Goal: Task Accomplishment & Management: Use online tool/utility

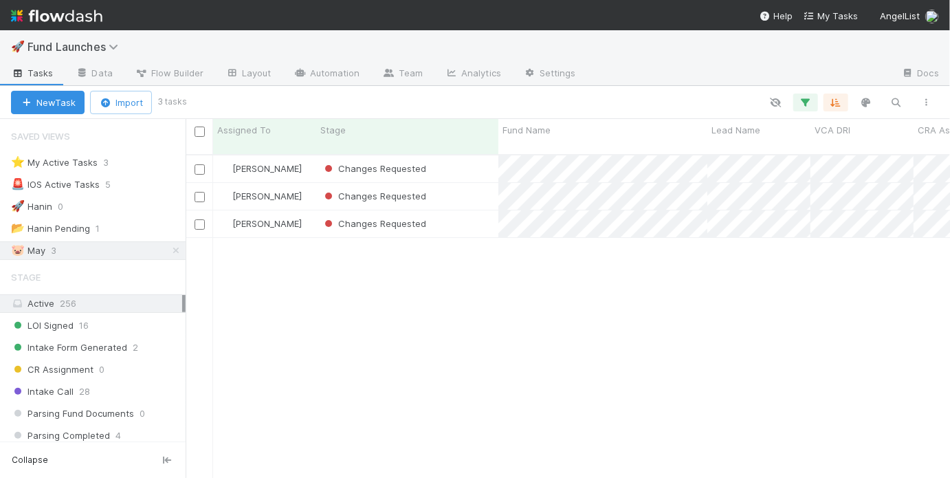
scroll to position [9, 8]
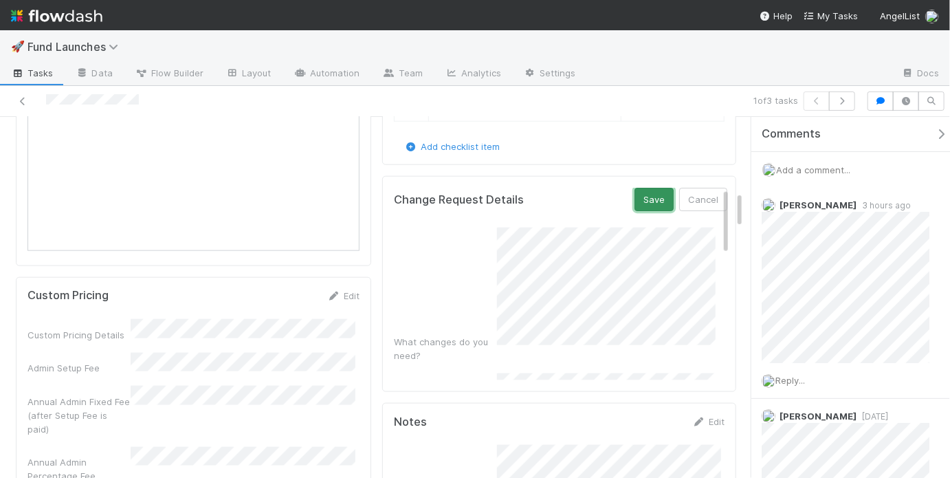
click at [645, 199] on button "Save" at bounding box center [654, 199] width 39 height 23
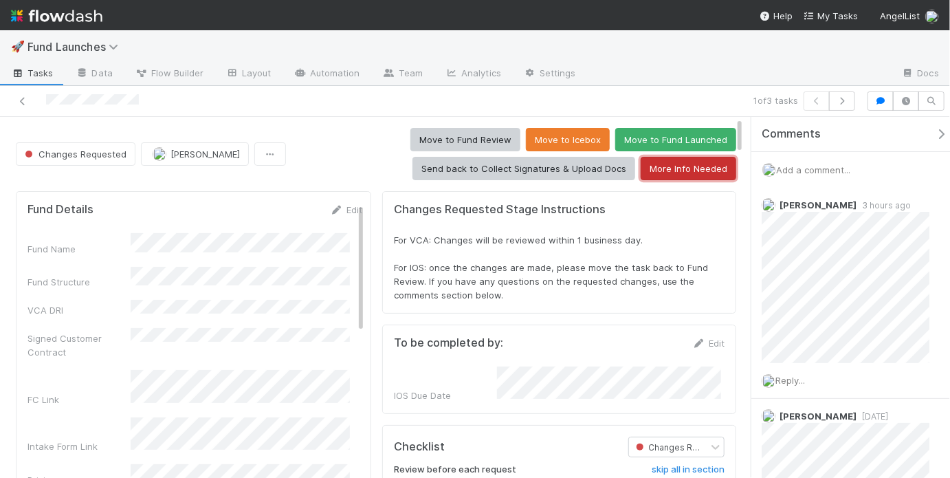
click at [684, 173] on button "More Info Needed" at bounding box center [689, 168] width 96 height 23
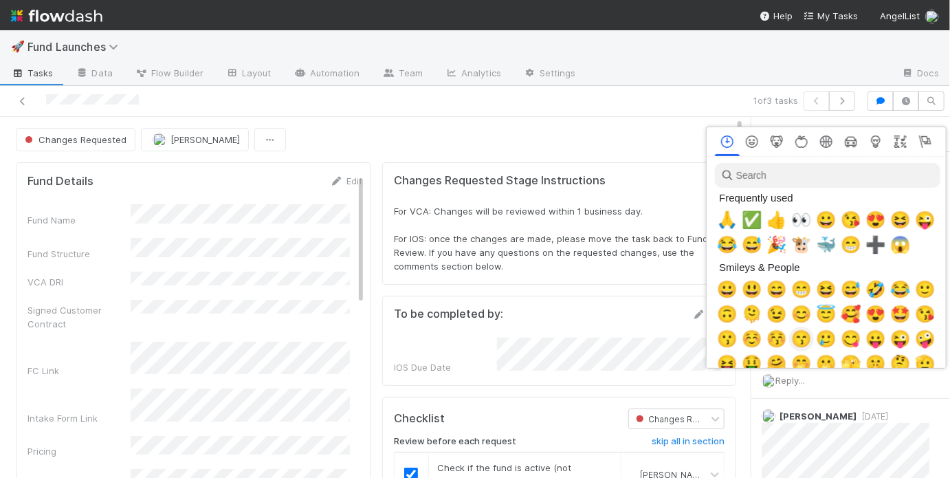
scroll to position [0, 2]
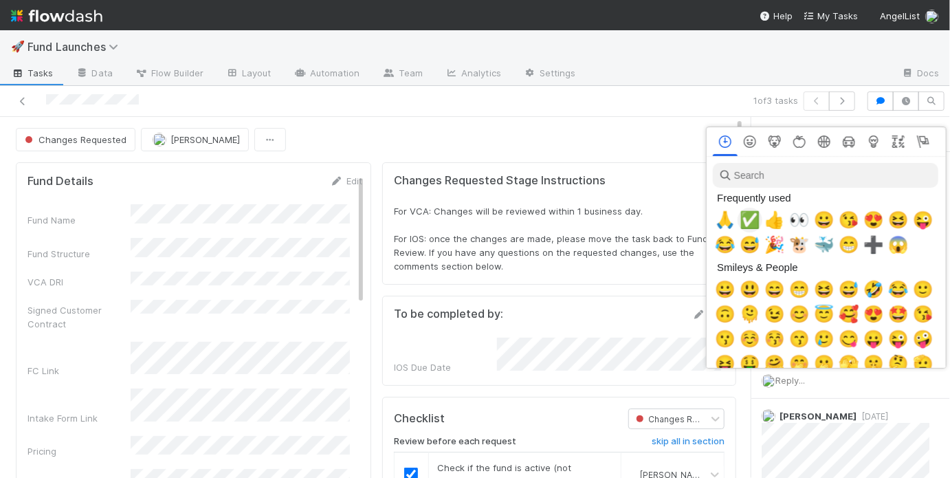
click at [747, 222] on span "✅" at bounding box center [750, 219] width 21 height 19
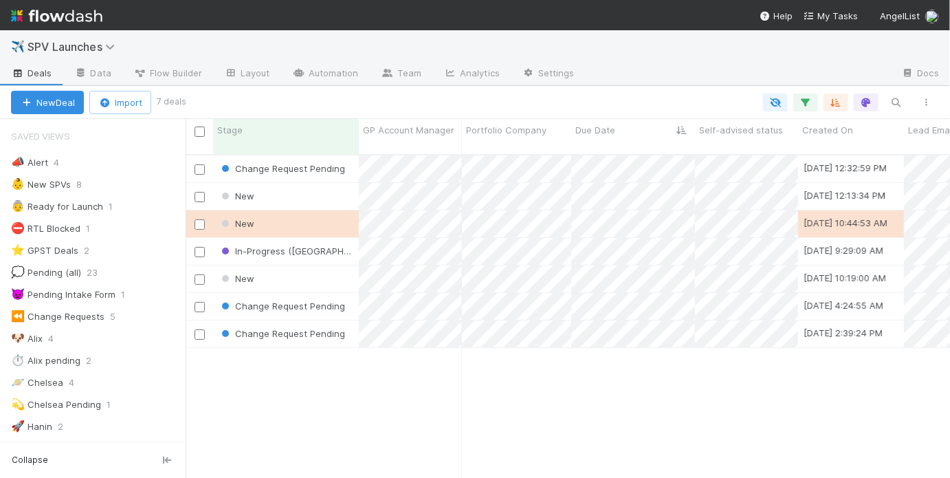
scroll to position [9, 8]
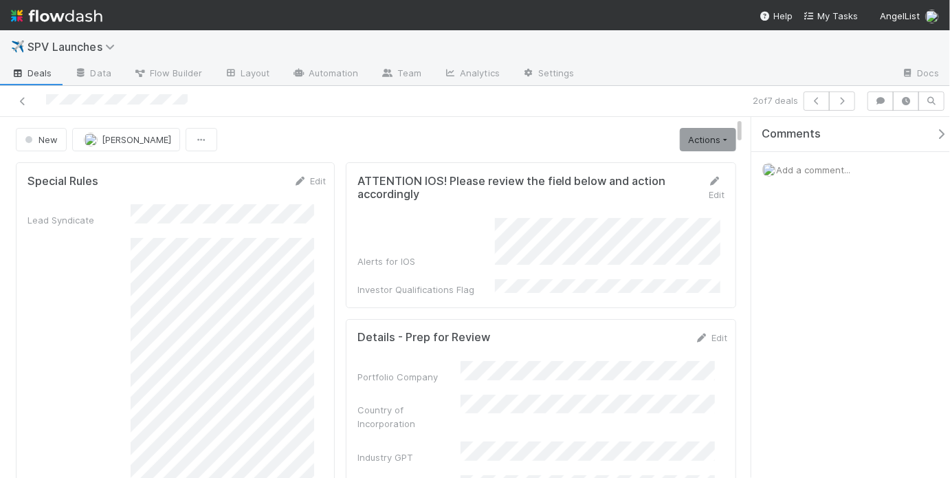
click at [408, 264] on div "Alerts for IOS Investor Qualifications Flag" at bounding box center [541, 257] width 367 height 78
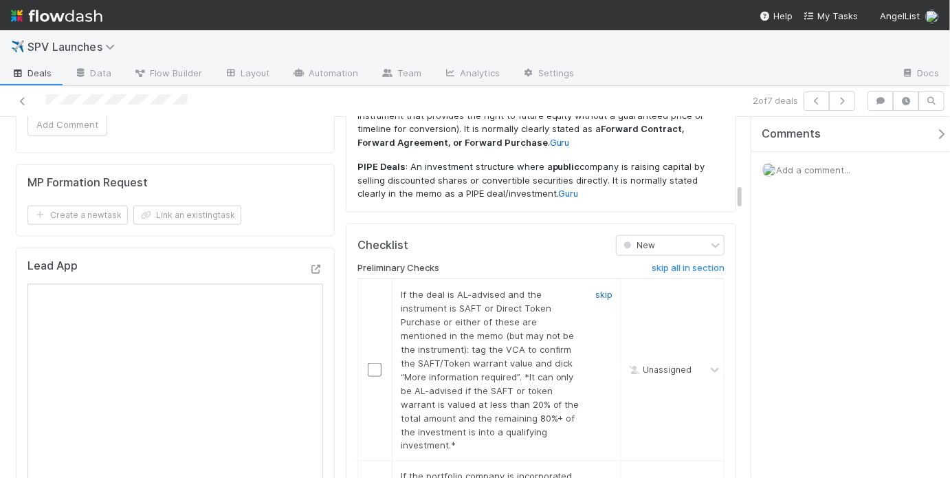
click at [596, 289] on link "skip" at bounding box center [604, 294] width 17 height 11
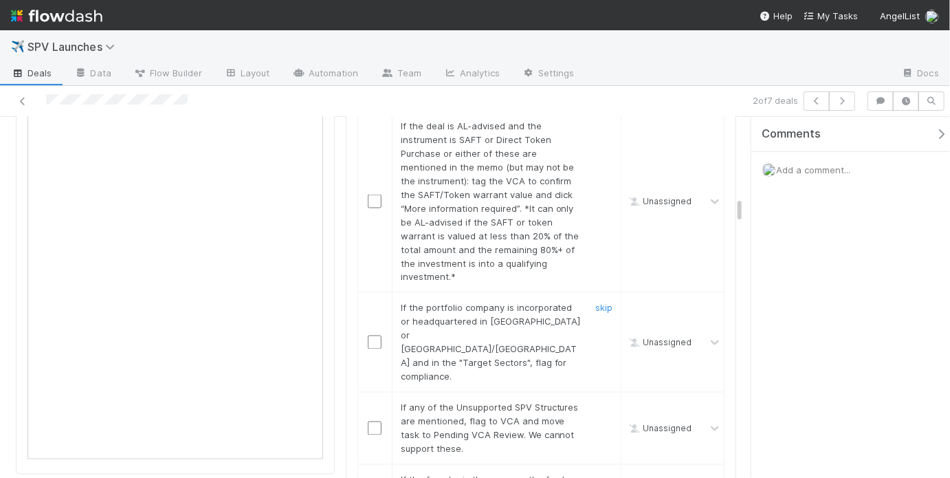
scroll to position [1038, 0]
click at [596, 121] on link "skip" at bounding box center [604, 126] width 17 height 11
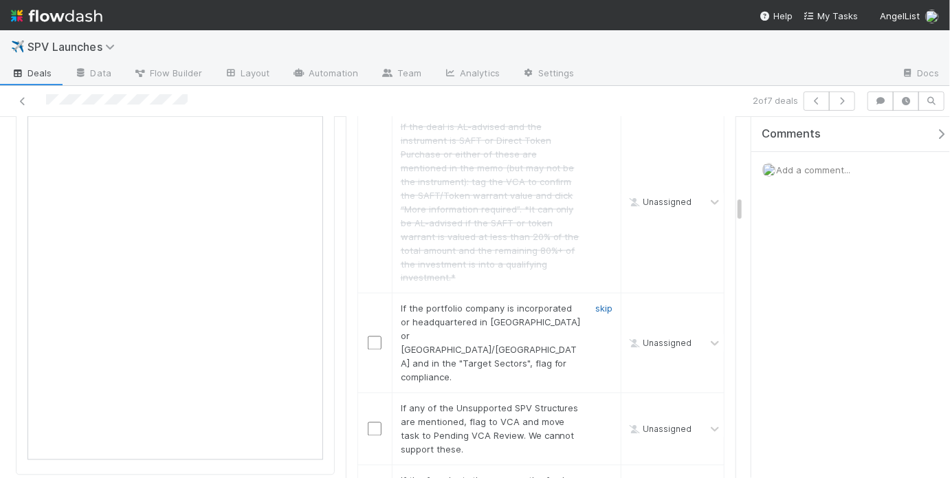
click at [598, 303] on link "skip" at bounding box center [604, 308] width 17 height 11
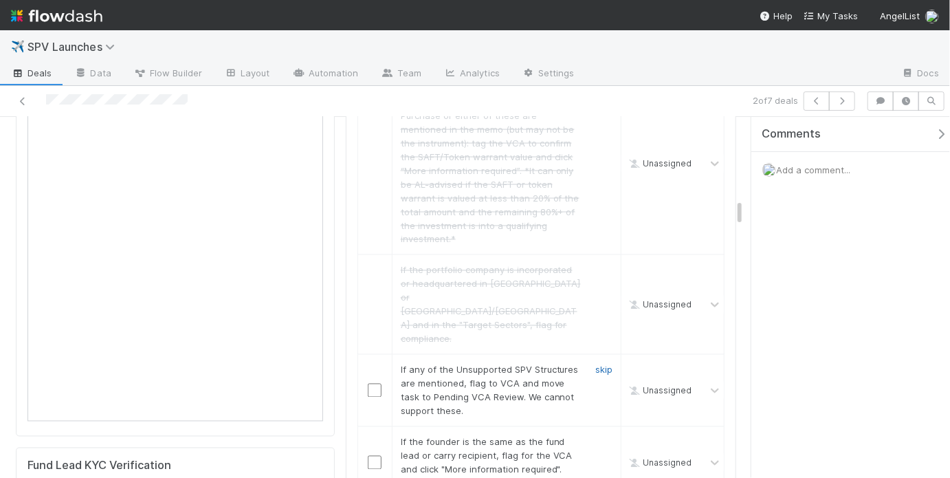
click at [600, 364] on link "skip" at bounding box center [604, 369] width 17 height 11
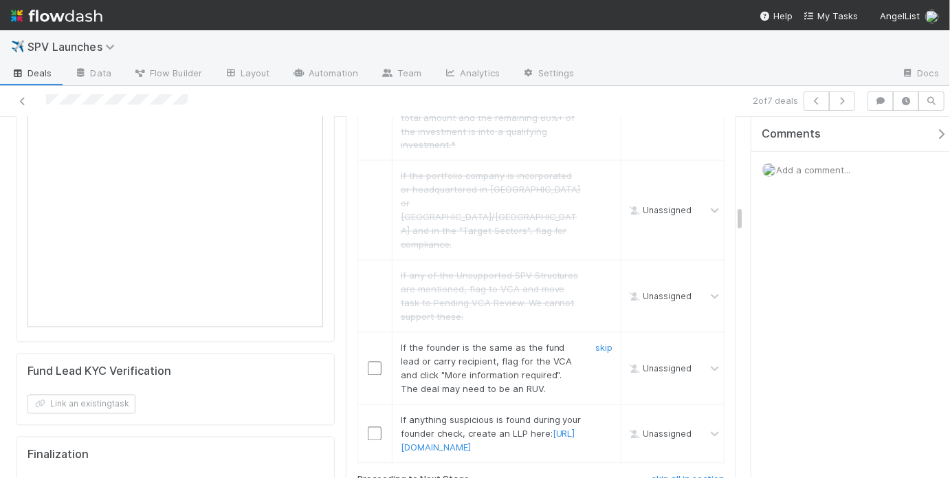
scroll to position [1241, 0]
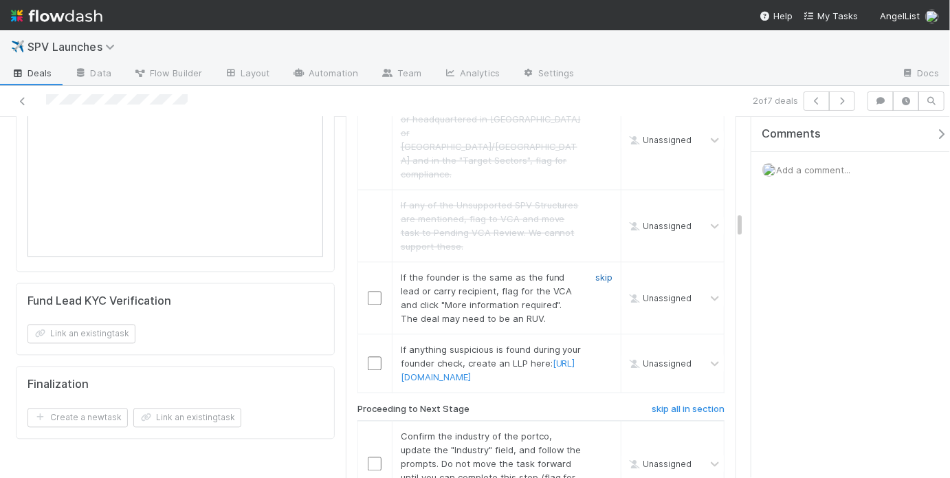
click at [600, 272] on link "skip" at bounding box center [604, 277] width 17 height 11
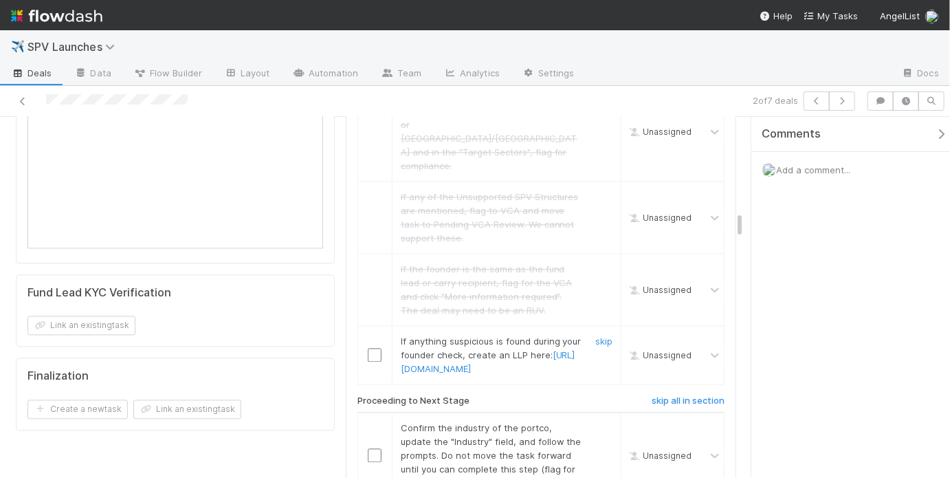
scroll to position [1319, 0]
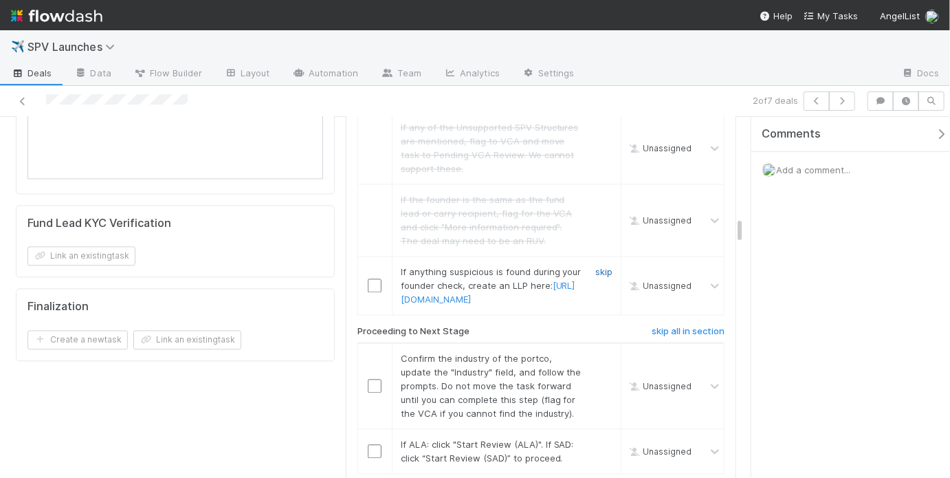
click at [596, 266] on link "skip" at bounding box center [604, 271] width 17 height 11
click at [374, 379] on input "checkbox" at bounding box center [375, 386] width 14 height 14
click at [372, 444] on input "checkbox" at bounding box center [375, 451] width 14 height 14
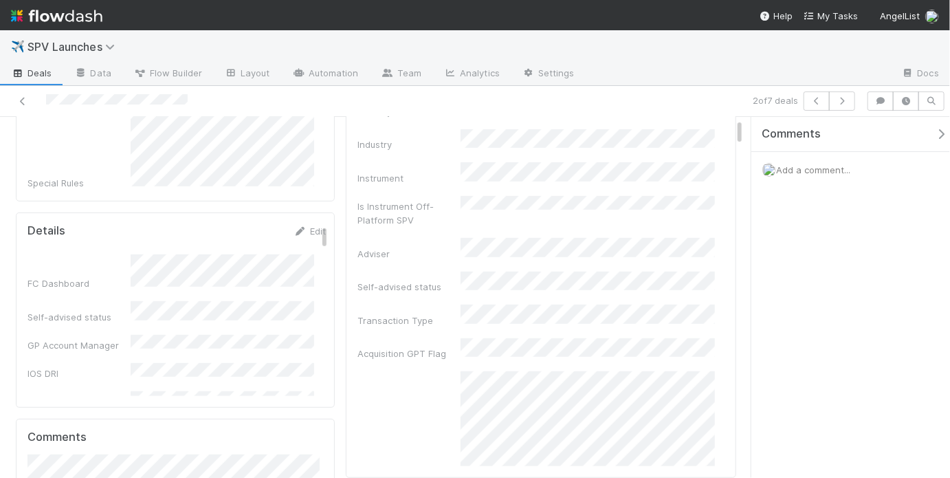
scroll to position [0, 0]
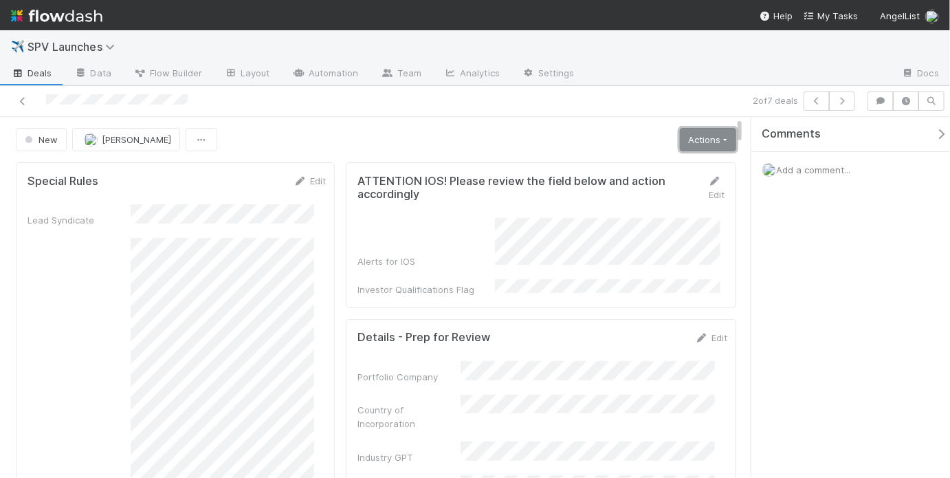
click at [693, 139] on link "Actions" at bounding box center [708, 139] width 56 height 23
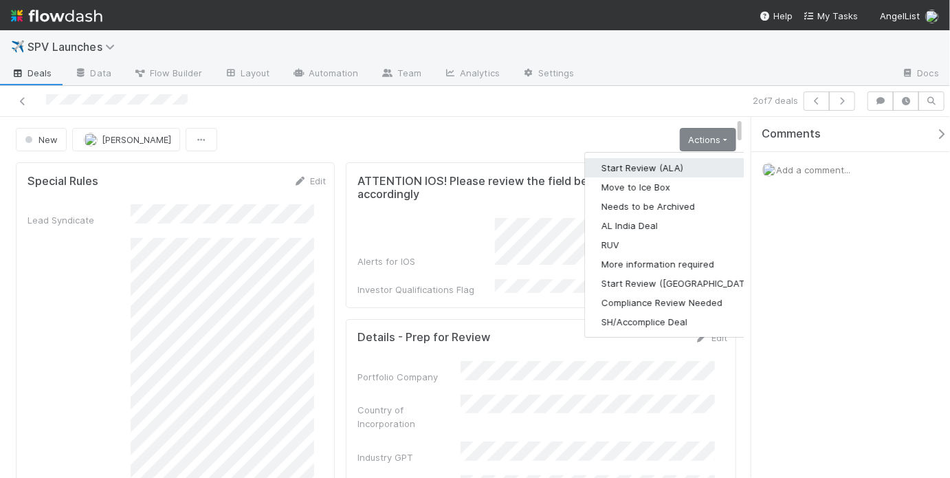
click at [671, 162] on button "Start Review (ALA)" at bounding box center [679, 167] width 188 height 19
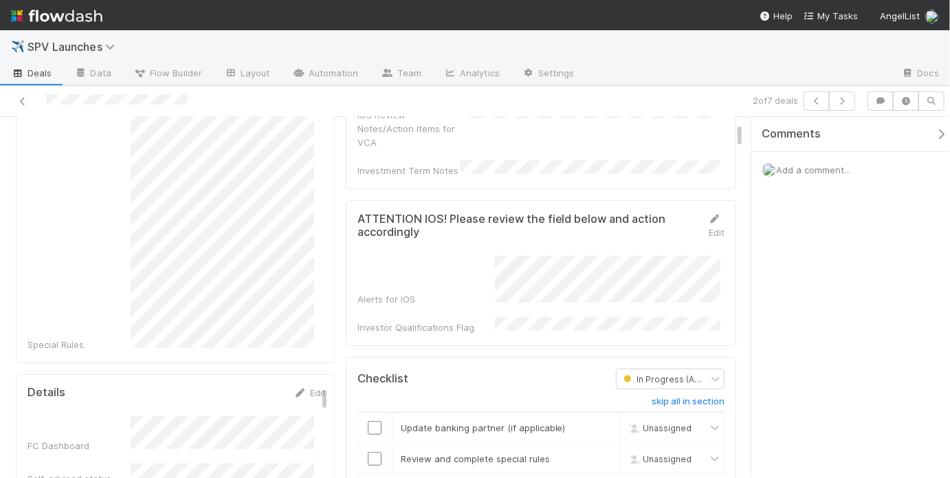
scroll to position [215, 0]
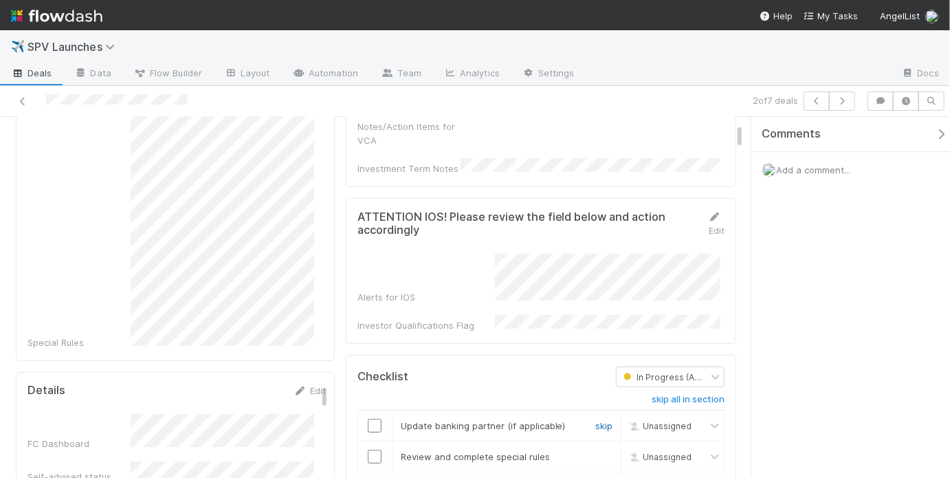
click at [596, 420] on link "skip" at bounding box center [604, 425] width 17 height 11
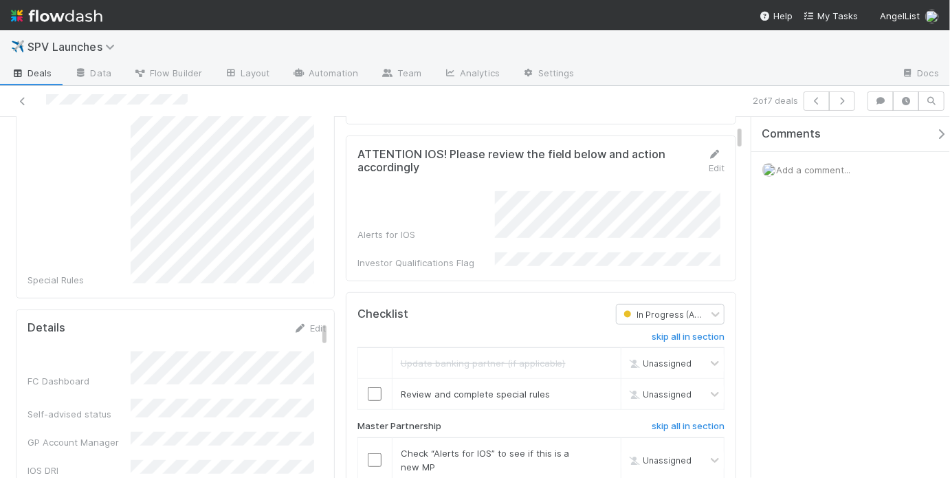
scroll to position [294, 0]
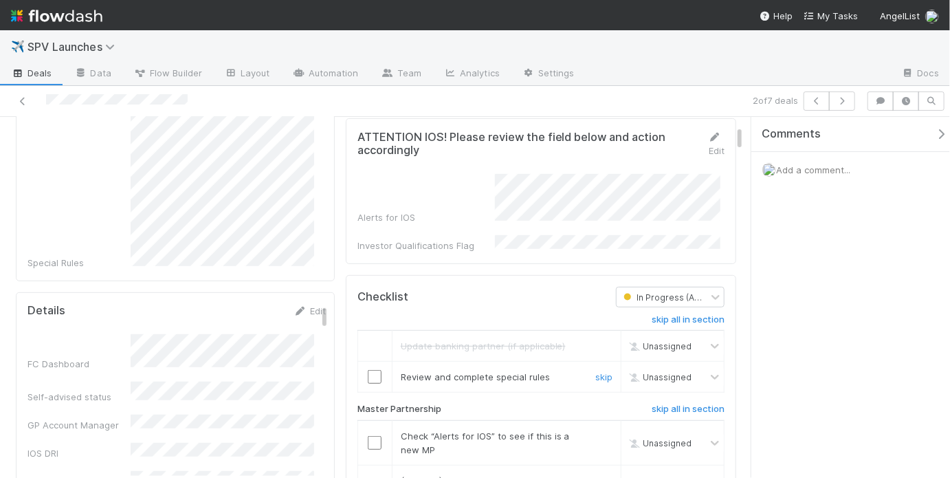
click at [372, 370] on input "checkbox" at bounding box center [375, 377] width 14 height 14
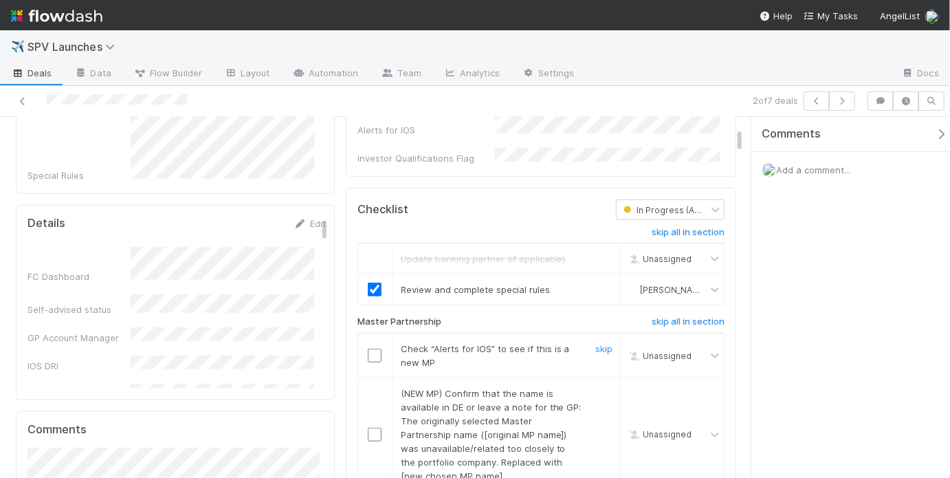
scroll to position [384, 0]
click at [380, 346] on div at bounding box center [375, 353] width 34 height 14
click at [375, 346] on input "checkbox" at bounding box center [375, 353] width 14 height 14
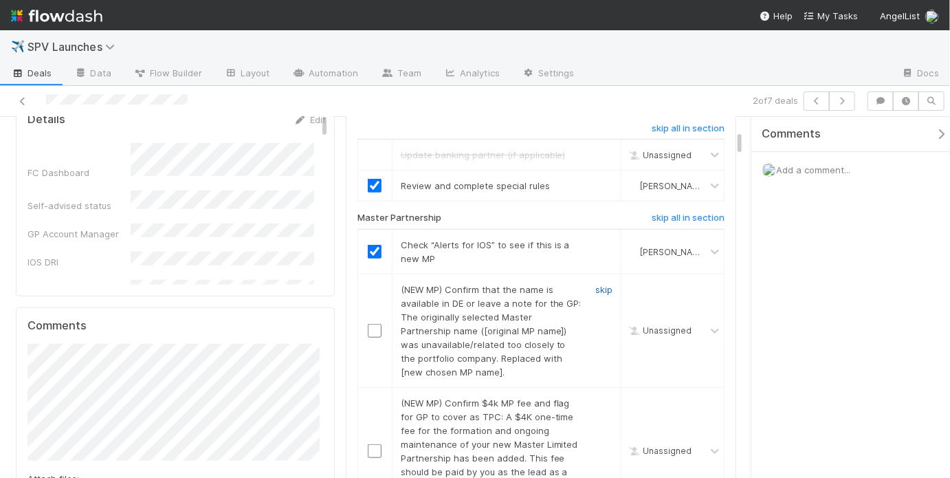
click at [596, 284] on link "skip" at bounding box center [604, 289] width 17 height 11
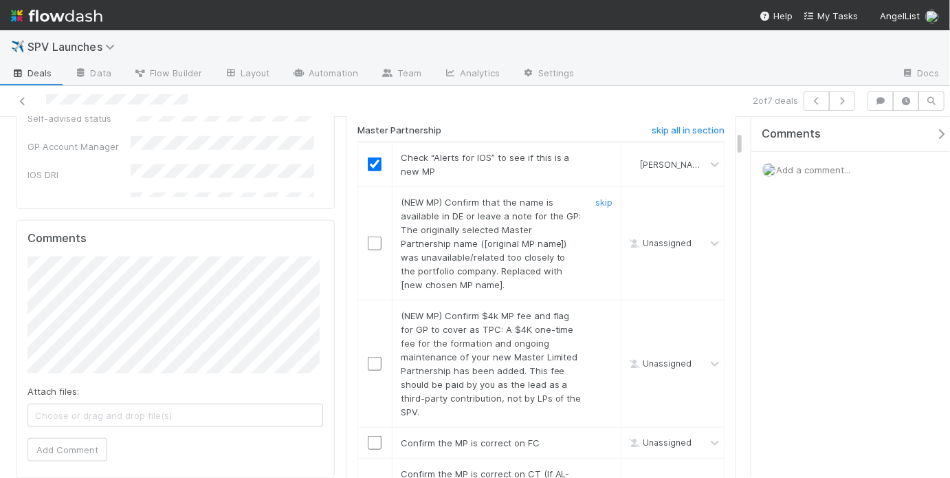
scroll to position [573, 0]
click at [598, 309] on link "skip" at bounding box center [604, 314] width 17 height 11
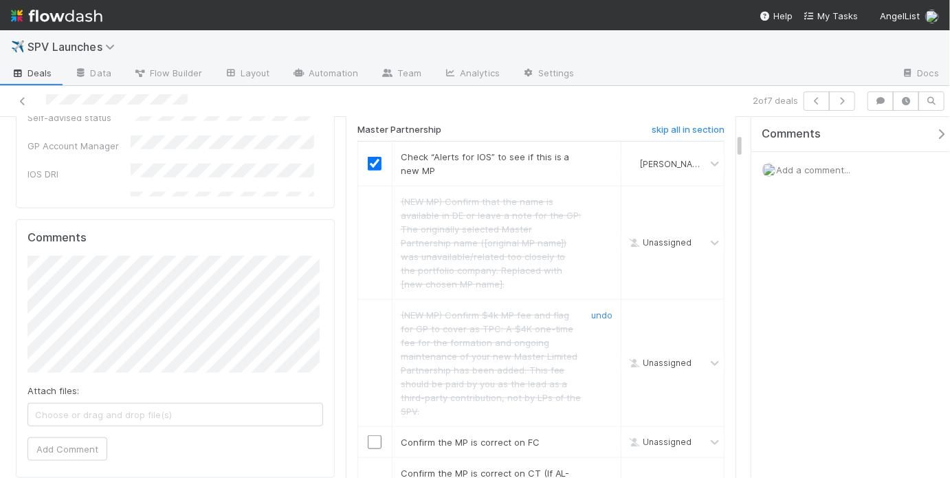
scroll to position [777, 0]
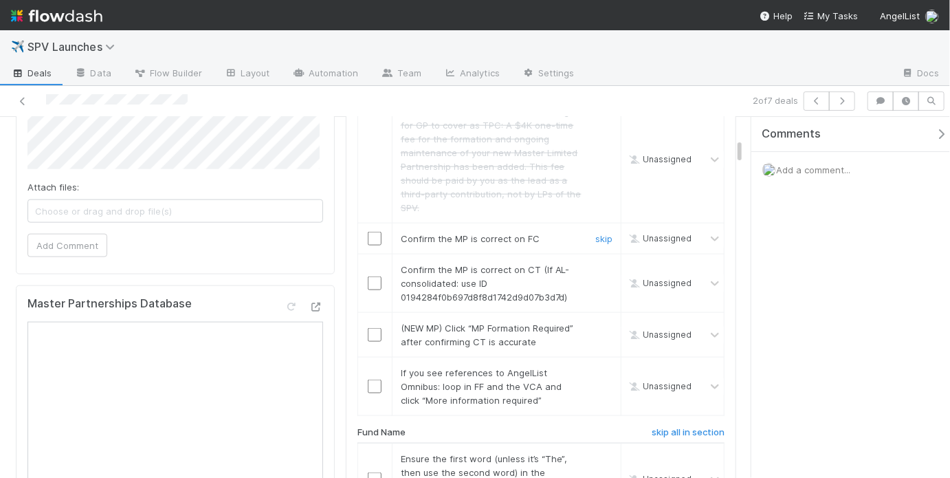
click at [369, 232] on input "checkbox" at bounding box center [375, 239] width 14 height 14
click at [372, 276] on input "checkbox" at bounding box center [375, 283] width 14 height 14
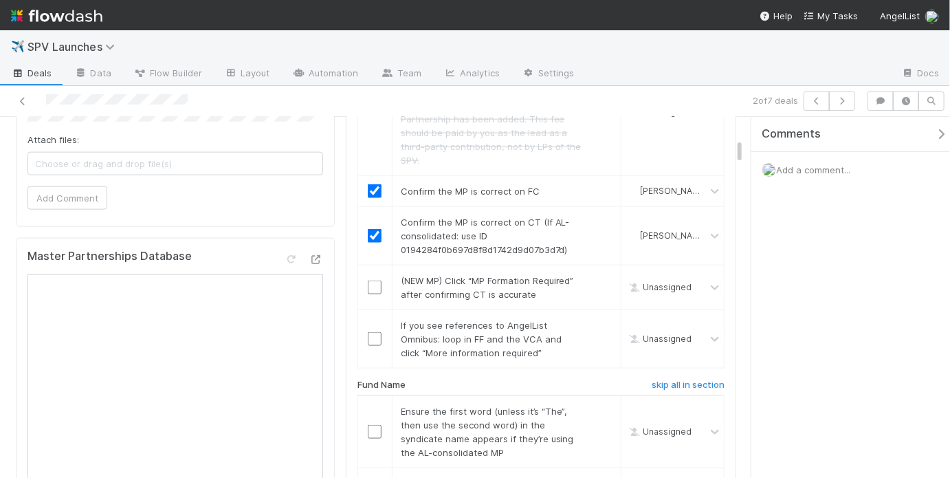
scroll to position [853, 0]
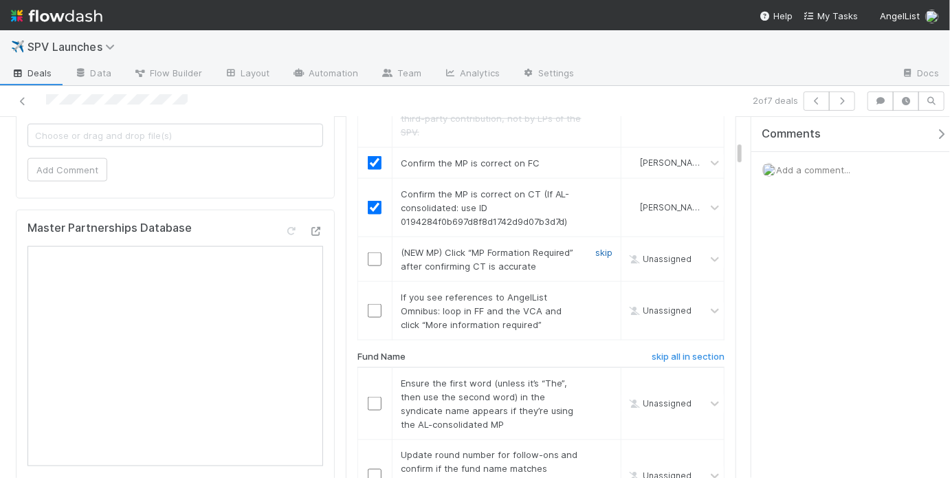
click at [600, 247] on link "skip" at bounding box center [604, 252] width 17 height 11
click at [596, 292] on link "skip" at bounding box center [604, 297] width 17 height 11
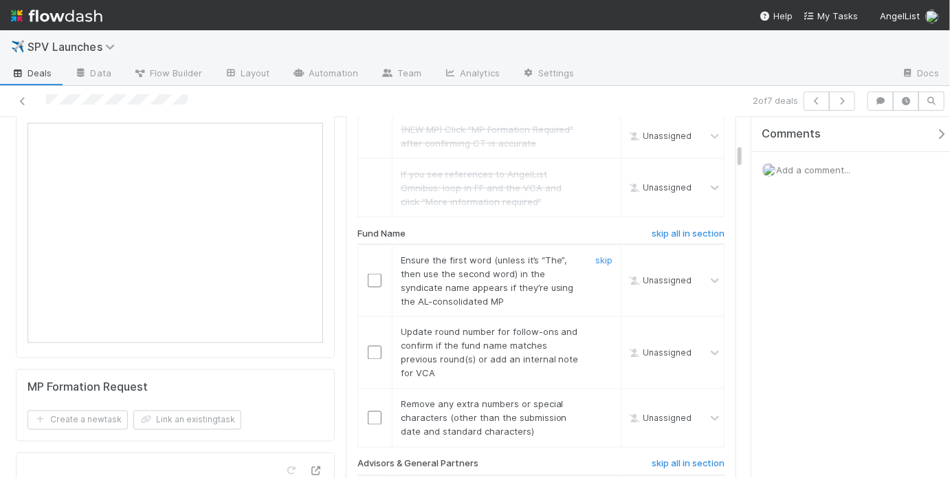
scroll to position [979, 0]
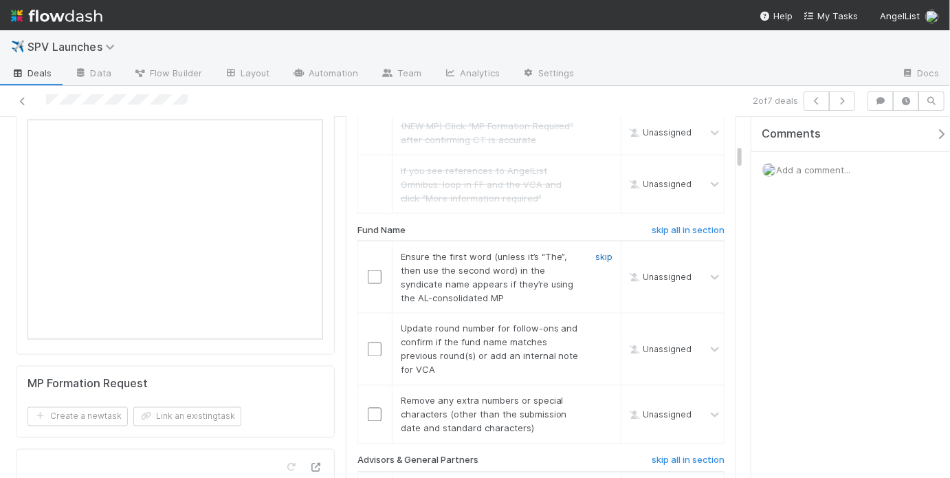
click at [596, 251] on link "skip" at bounding box center [604, 256] width 17 height 11
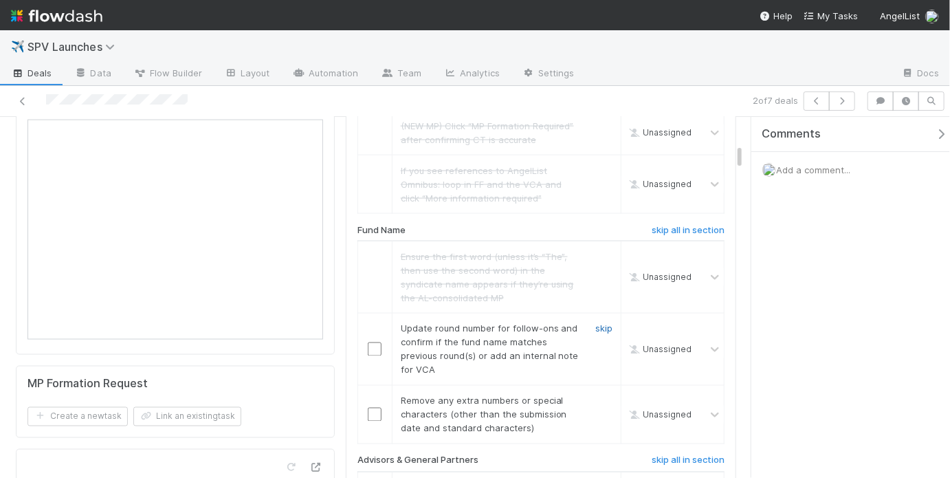
click at [599, 323] on link "skip" at bounding box center [604, 328] width 17 height 11
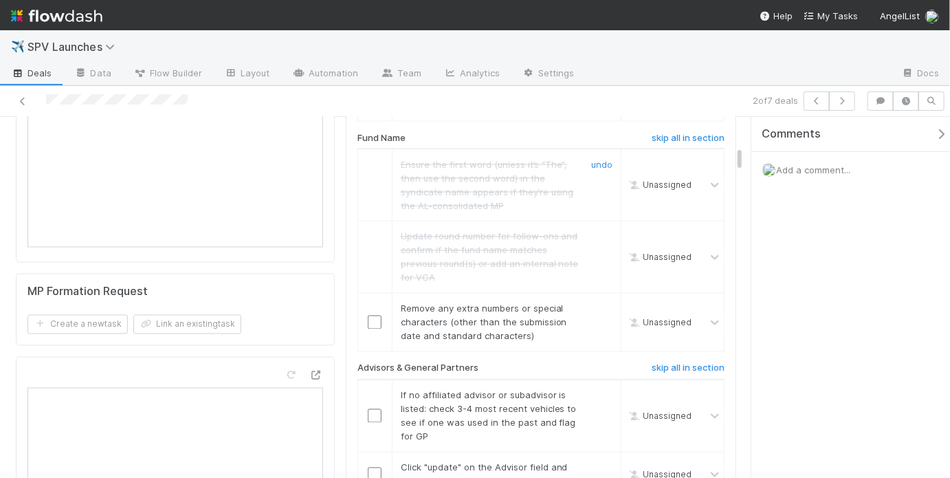
scroll to position [1073, 0]
click at [596, 302] on link "skip" at bounding box center [604, 307] width 17 height 11
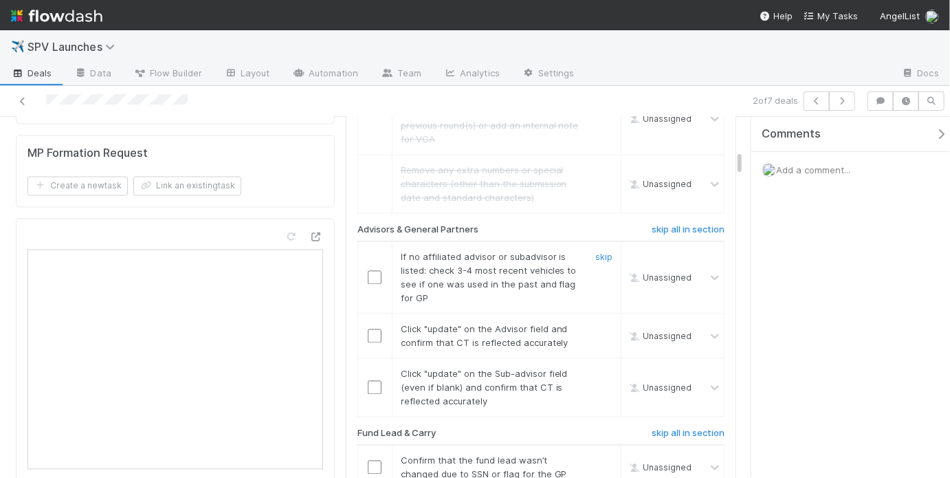
scroll to position [1222, 0]
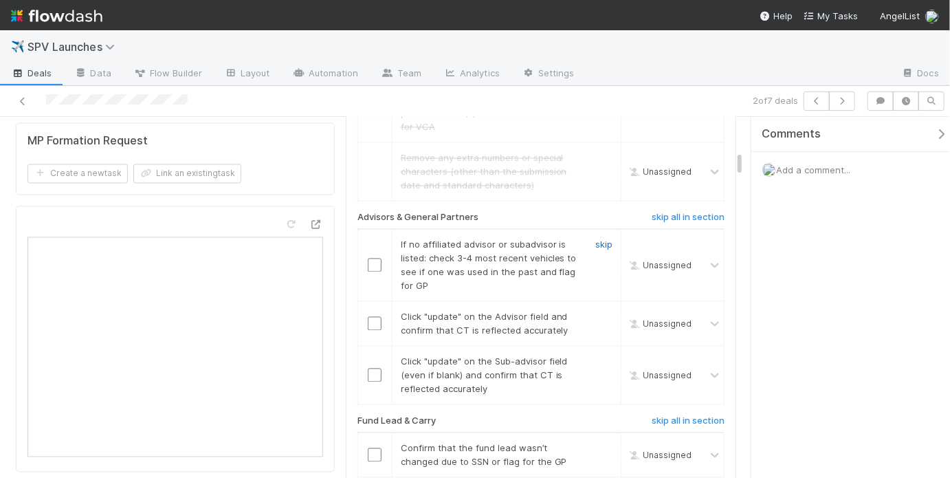
click at [598, 239] on link "skip" at bounding box center [604, 244] width 17 height 11
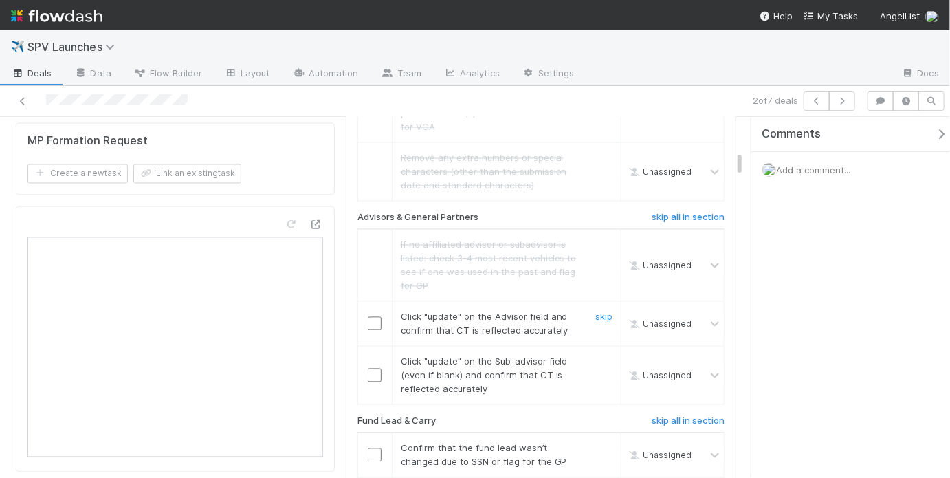
click at [372, 317] on input "checkbox" at bounding box center [375, 324] width 14 height 14
click at [373, 369] on input "checkbox" at bounding box center [375, 376] width 14 height 14
click at [370, 301] on td at bounding box center [375, 323] width 34 height 45
click at [377, 317] on input "checkbox" at bounding box center [375, 324] width 14 height 14
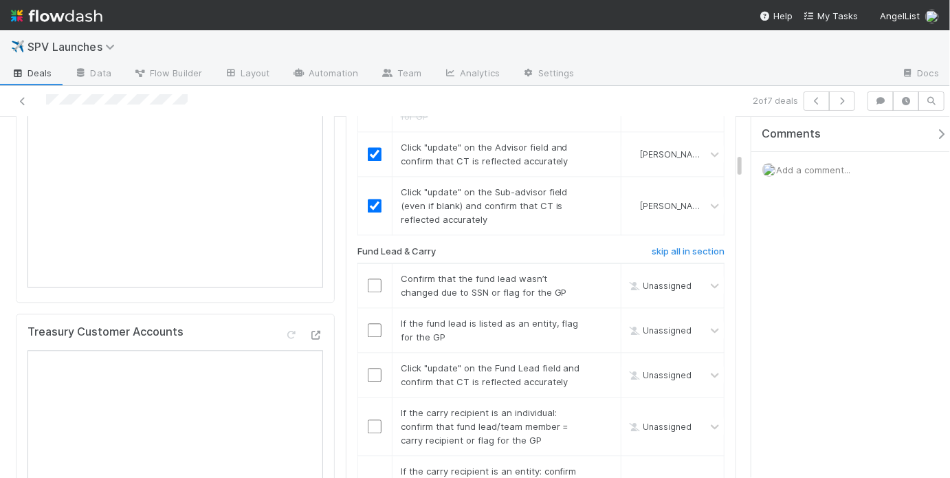
scroll to position [1399, 0]
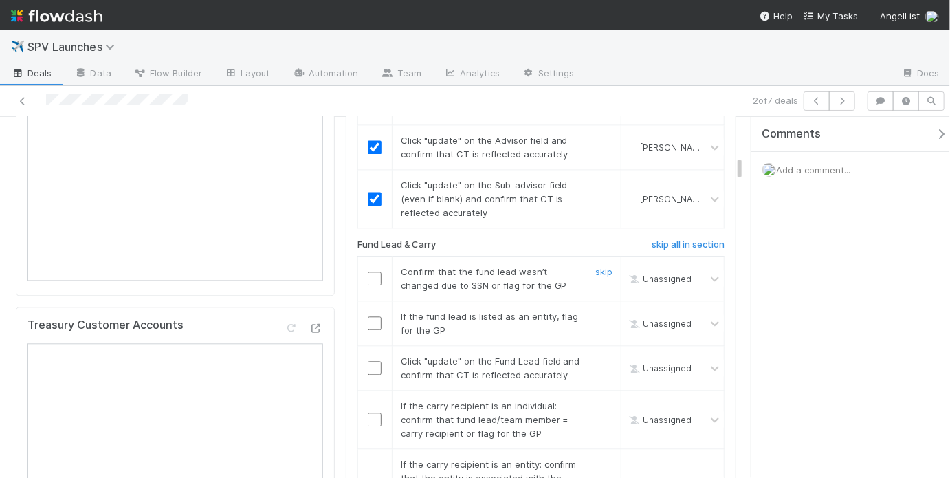
click at [371, 272] on input "checkbox" at bounding box center [375, 279] width 14 height 14
click at [596, 311] on link "skip" at bounding box center [604, 316] width 17 height 11
click at [372, 361] on input "checkbox" at bounding box center [375, 368] width 14 height 14
click at [587, 399] on div "skip" at bounding box center [602, 419] width 41 height 41
click at [596, 400] on link "skip" at bounding box center [604, 405] width 17 height 11
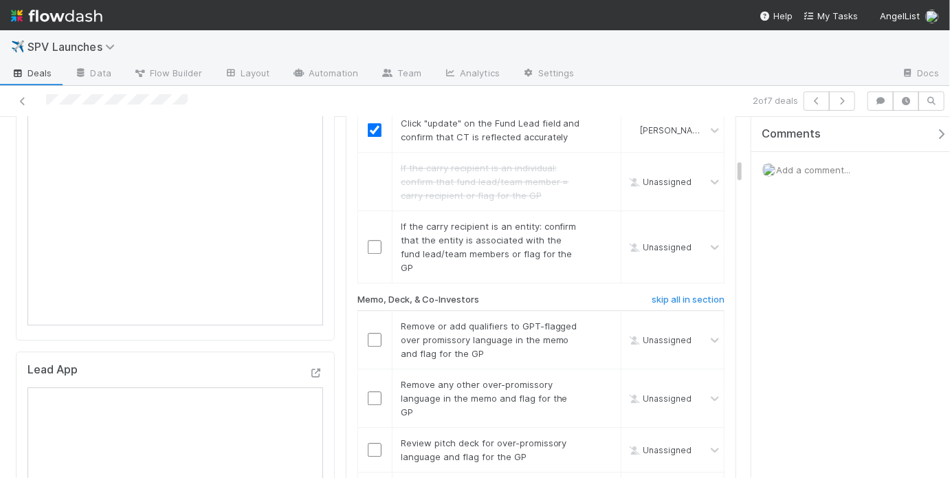
scroll to position [1641, 0]
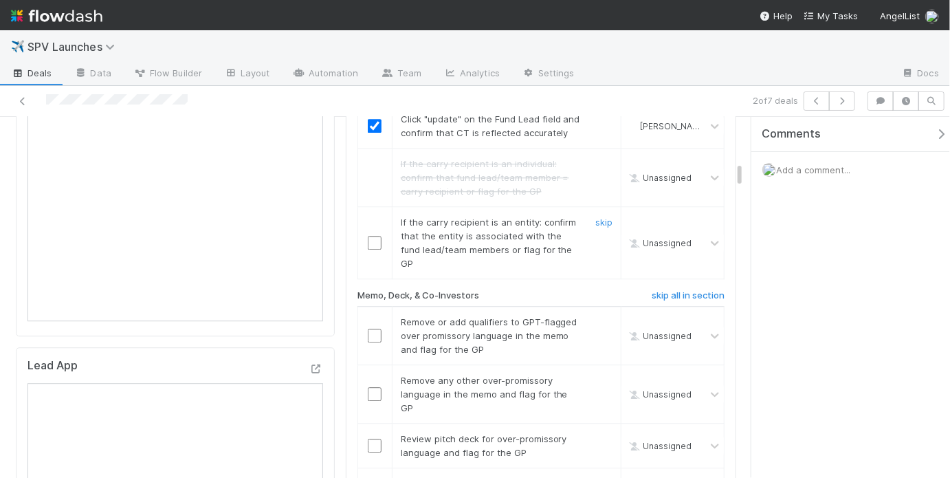
click at [368, 236] on input "checkbox" at bounding box center [375, 243] width 14 height 14
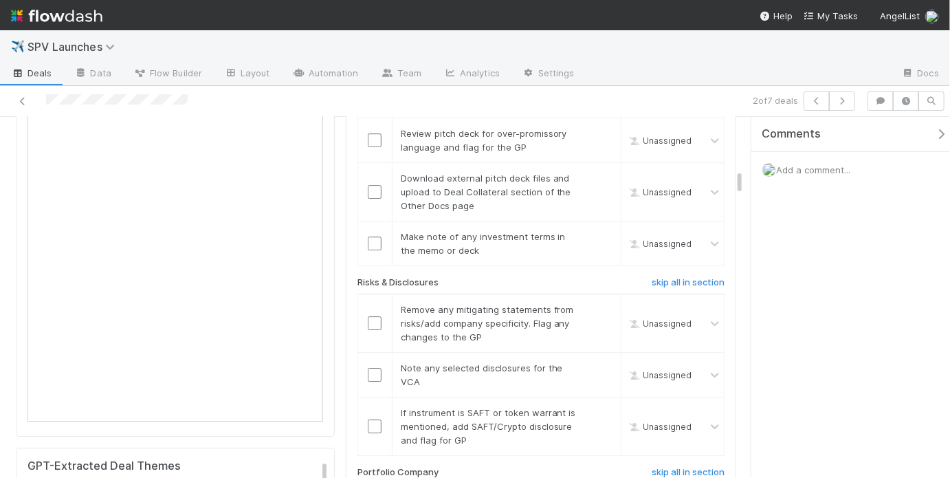
scroll to position [1722, 0]
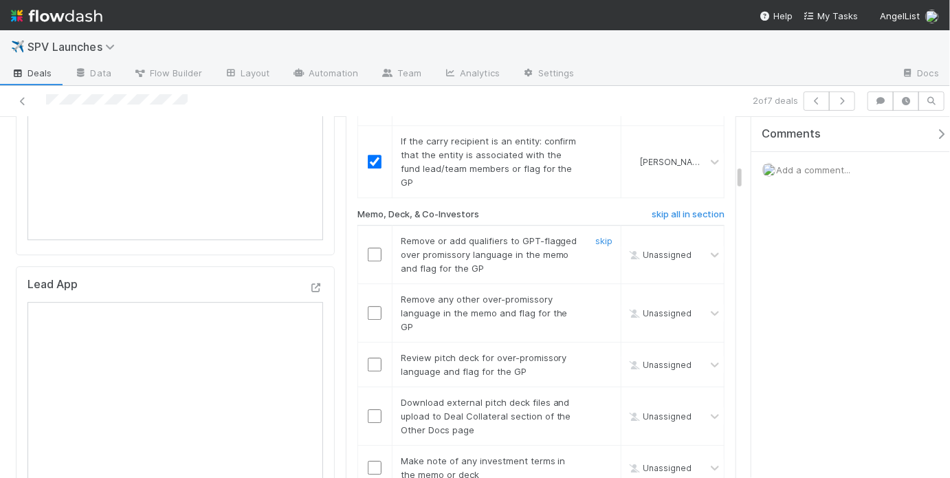
click at [368, 248] on input "checkbox" at bounding box center [375, 255] width 14 height 14
click at [368, 306] on input "checkbox" at bounding box center [375, 313] width 14 height 14
click at [374, 248] on input "checkbox" at bounding box center [375, 255] width 14 height 14
click at [373, 306] on input "checkbox" at bounding box center [375, 313] width 14 height 14
click at [371, 358] on input "checkbox" at bounding box center [375, 365] width 14 height 14
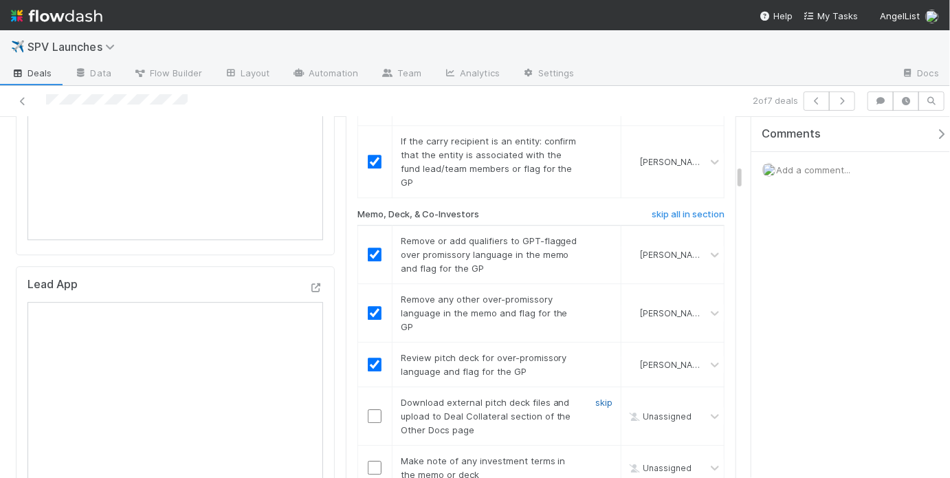
click at [604, 397] on link "skip" at bounding box center [604, 402] width 17 height 11
click at [369, 461] on input "checkbox" at bounding box center [375, 468] width 14 height 14
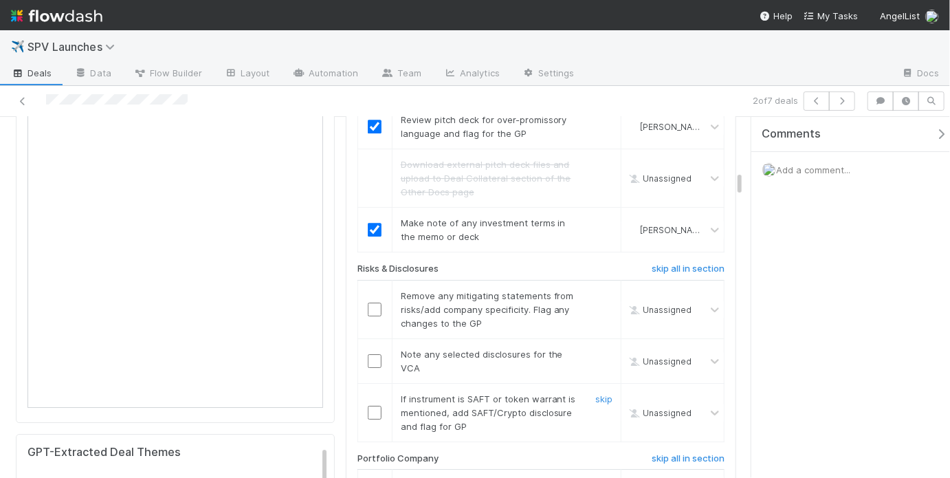
scroll to position [1963, 0]
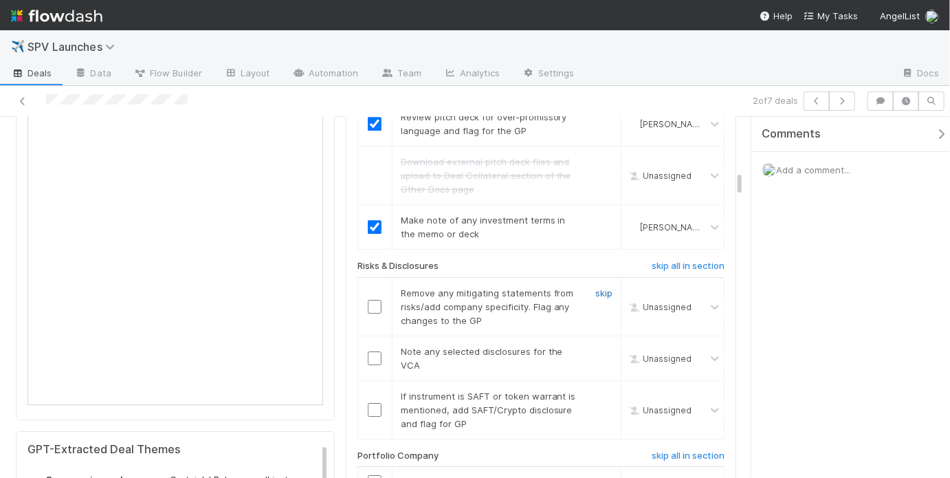
click at [596, 287] on link "skip" at bounding box center [604, 292] width 17 height 11
click at [600, 346] on link "skip" at bounding box center [604, 351] width 17 height 11
click at [596, 287] on link "skip" at bounding box center [604, 292] width 17 height 11
click at [600, 346] on link "skip" at bounding box center [604, 351] width 17 height 11
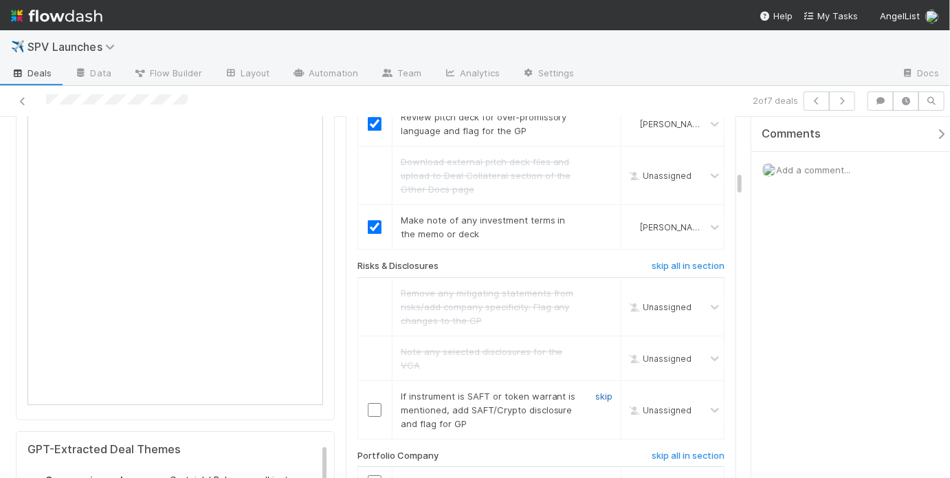
click at [596, 391] on link "skip" at bounding box center [604, 396] width 17 height 11
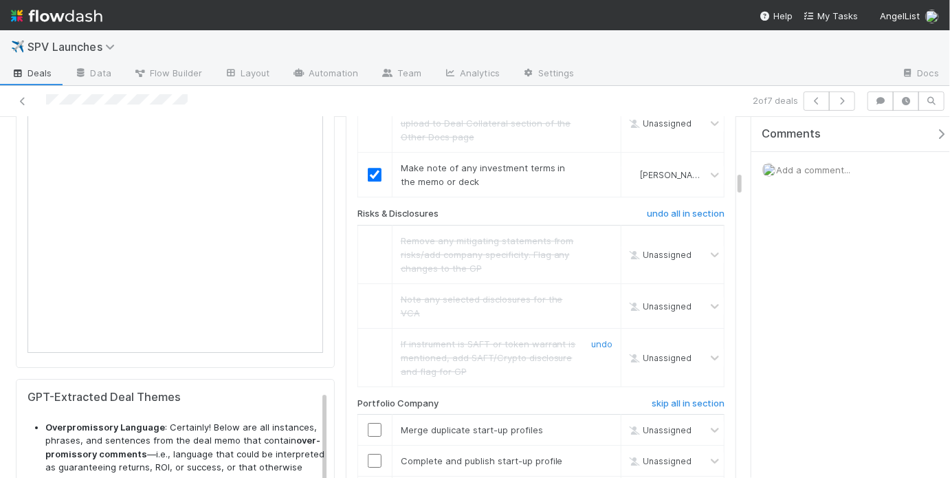
scroll to position [2103, 0]
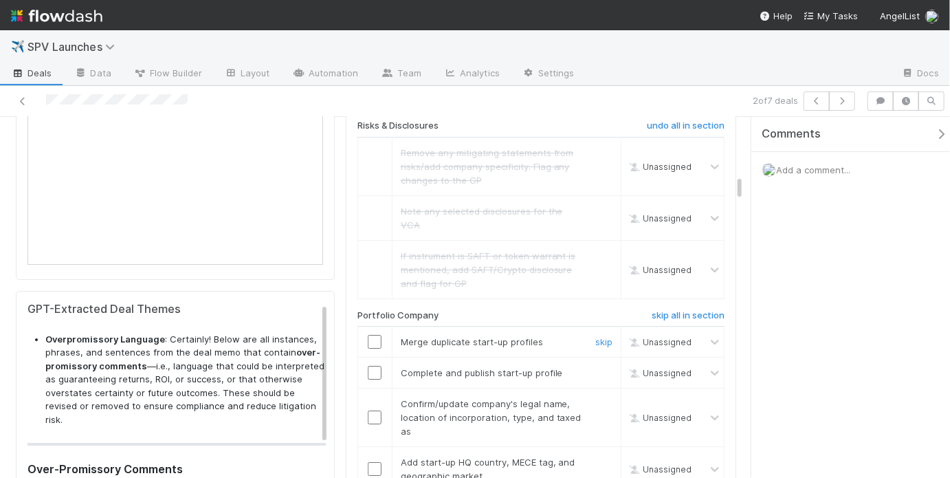
click at [368, 335] on input "checkbox" at bounding box center [375, 342] width 14 height 14
click at [374, 366] on input "checkbox" at bounding box center [375, 373] width 14 height 14
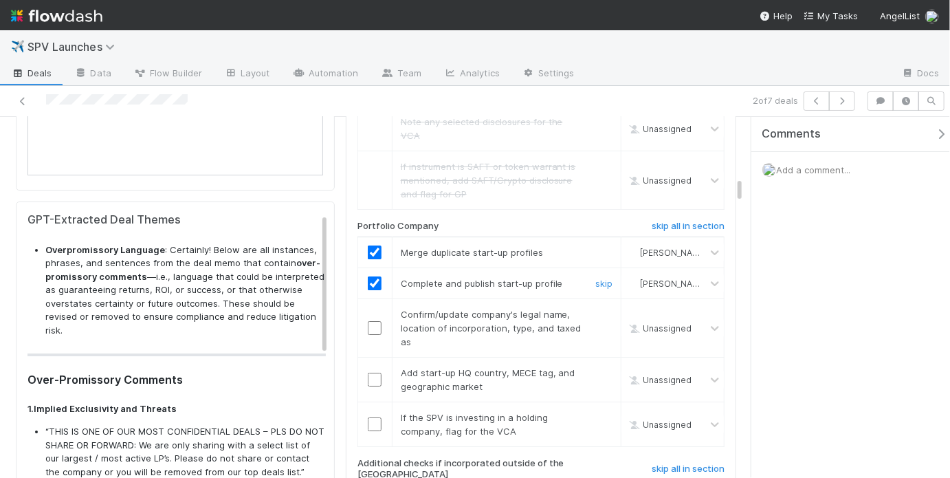
scroll to position [2196, 0]
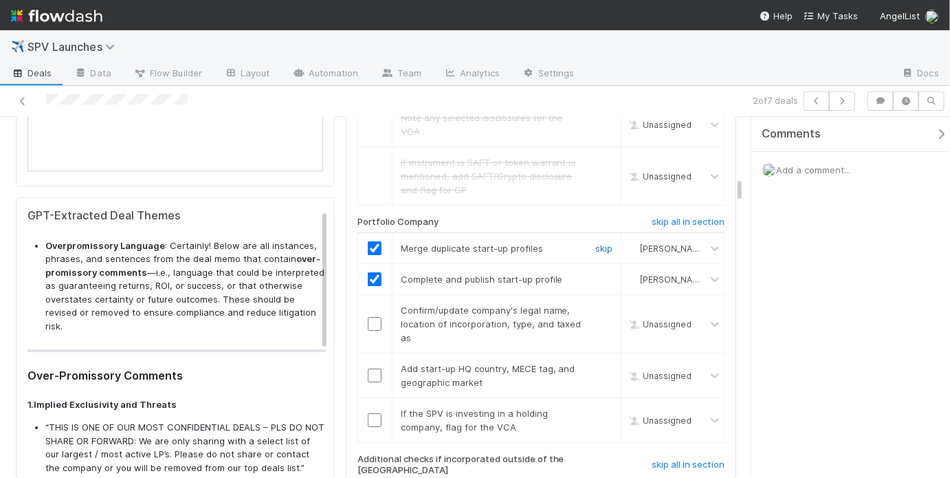
click at [596, 243] on link "skip" at bounding box center [604, 248] width 17 height 11
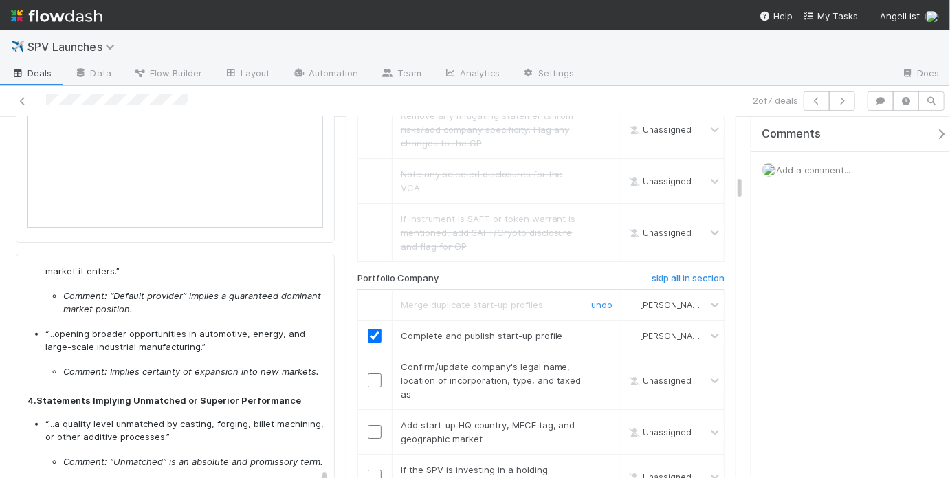
scroll to position [2208, 0]
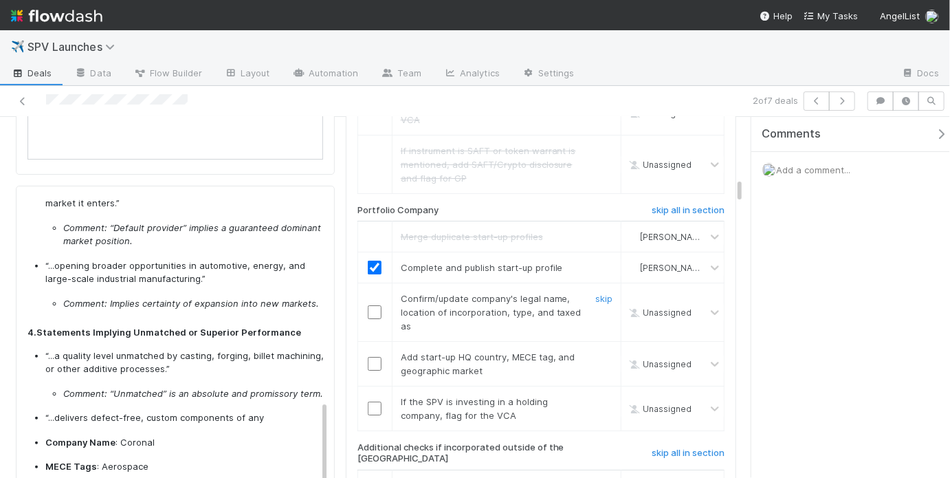
click at [368, 305] on input "checkbox" at bounding box center [375, 312] width 14 height 14
click at [372, 357] on input "checkbox" at bounding box center [375, 364] width 14 height 14
click at [600, 396] on link "skip" at bounding box center [604, 401] width 17 height 11
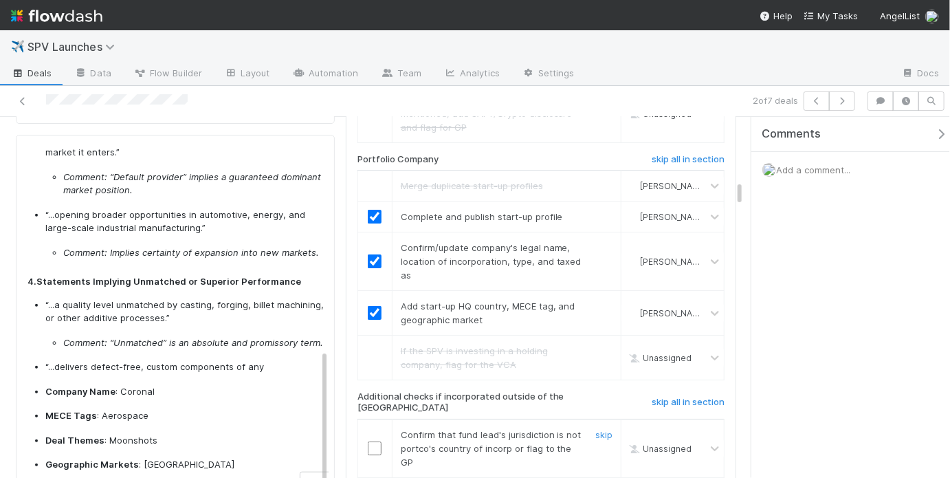
scroll to position [2352, 0]
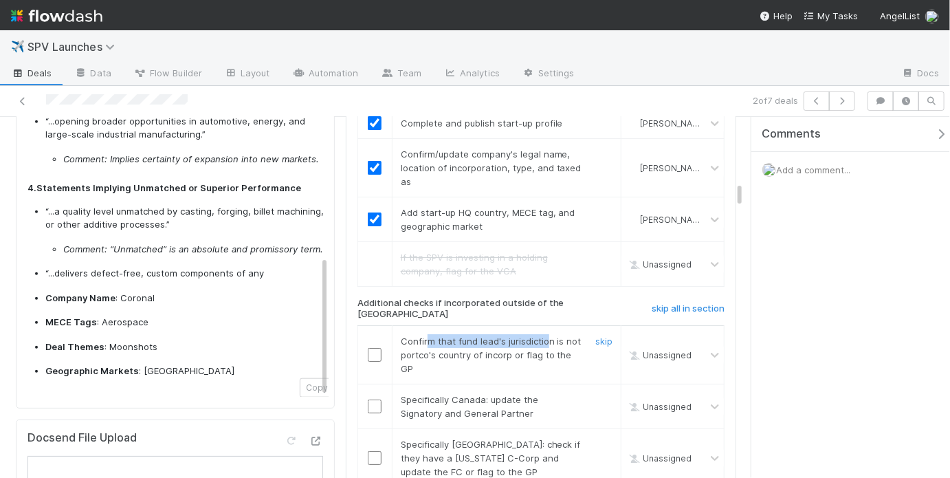
drag, startPoint x: 479, startPoint y: 276, endPoint x: 540, endPoint y: 279, distance: 61.3
click at [540, 334] on div "Confirm that fund lead's jurisdiction is not portco's country of incorp or flag…" at bounding box center [486, 354] width 191 height 41
click at [538, 336] on span "Confirm that fund lead's jurisdiction is not portco's country of incorp or flag…" at bounding box center [491, 355] width 181 height 39
drag, startPoint x: 397, startPoint y: 250, endPoint x: 497, endPoint y: 254, distance: 100.5
click at [496, 298] on div "Additional checks if incorporated outside of the USA" at bounding box center [476, 311] width 259 height 27
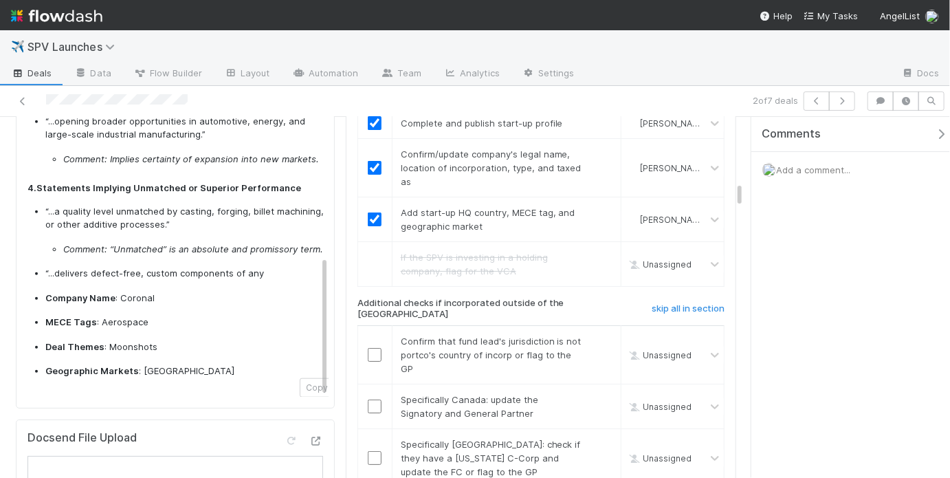
click at [505, 298] on h6 "Additional checks if incorporated outside of the USA" at bounding box center [477, 308] width 238 height 21
click at [603, 336] on link "skip" at bounding box center [604, 341] width 17 height 11
click at [601, 336] on link "skip" at bounding box center [604, 341] width 17 height 11
click at [599, 394] on link "skip" at bounding box center [604, 399] width 17 height 11
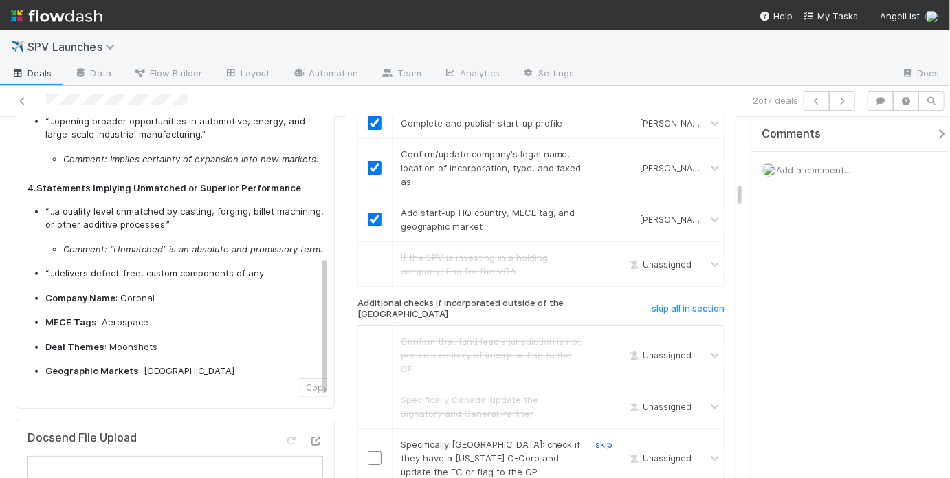
click at [598, 439] on link "skip" at bounding box center [604, 444] width 17 height 11
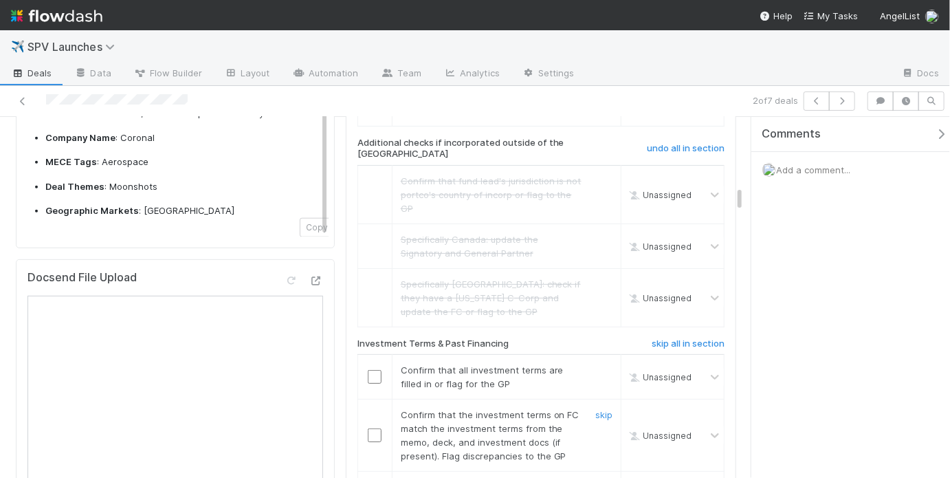
scroll to position [2551, 0]
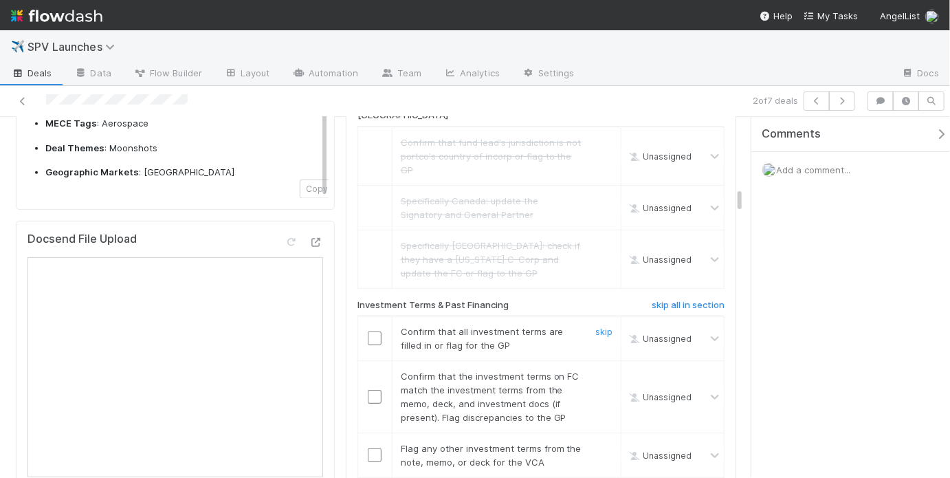
click at [375, 331] on input "checkbox" at bounding box center [375, 338] width 14 height 14
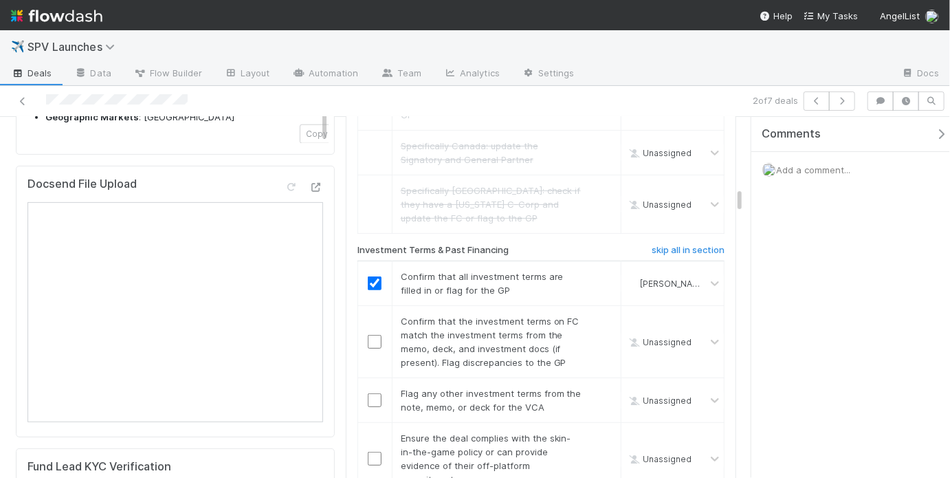
scroll to position [2654, 0]
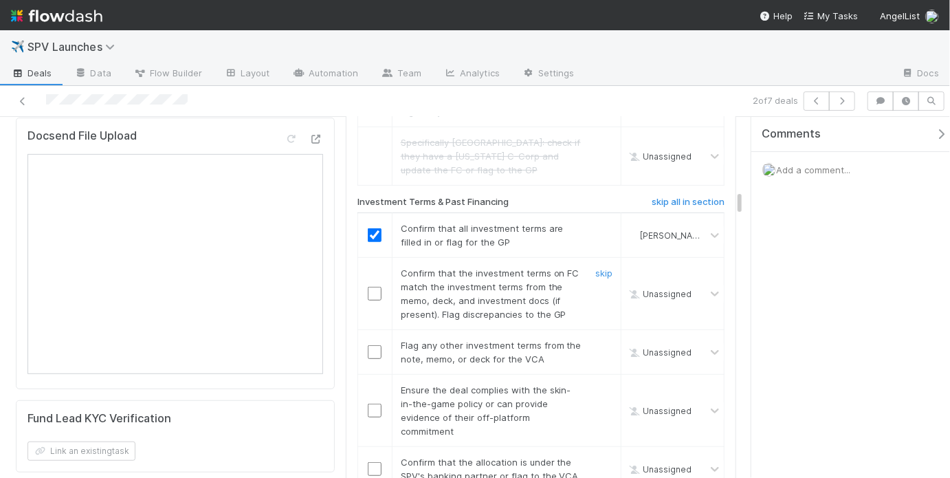
drag, startPoint x: 373, startPoint y: 226, endPoint x: 384, endPoint y: 231, distance: 12.6
click at [373, 287] on input "checkbox" at bounding box center [375, 294] width 14 height 14
click at [596, 340] on link "skip" at bounding box center [604, 345] width 17 height 11
click at [368, 404] on input "checkbox" at bounding box center [375, 411] width 14 height 14
click at [373, 462] on input "checkbox" at bounding box center [375, 469] width 14 height 14
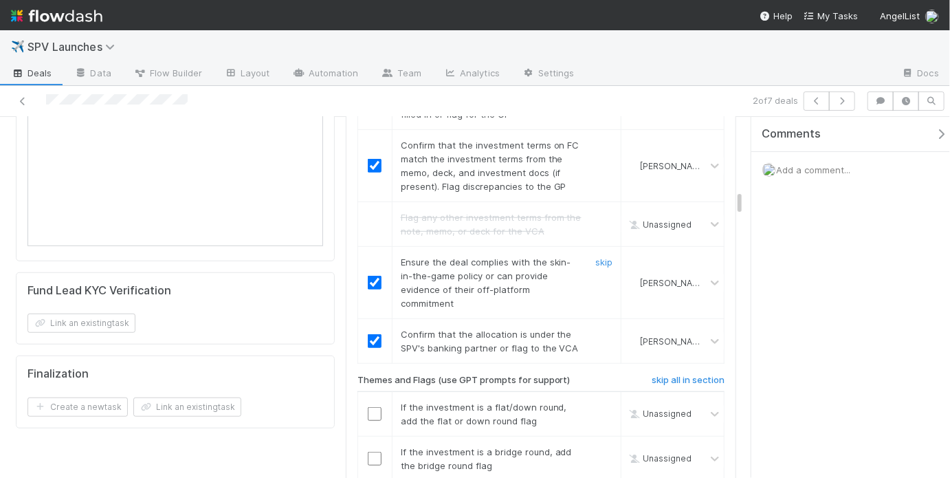
scroll to position [2826, 0]
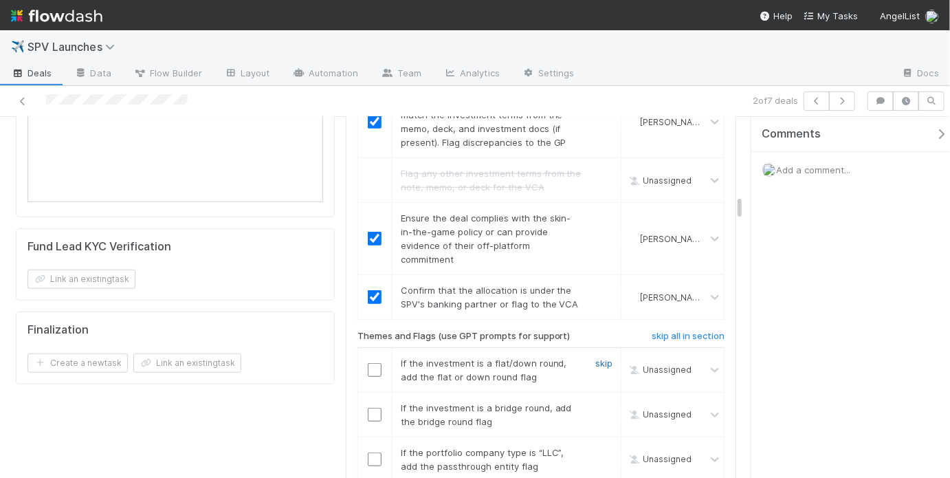
click at [600, 358] on link "skip" at bounding box center [604, 363] width 17 height 11
click at [604, 402] on link "skip" at bounding box center [604, 407] width 17 height 11
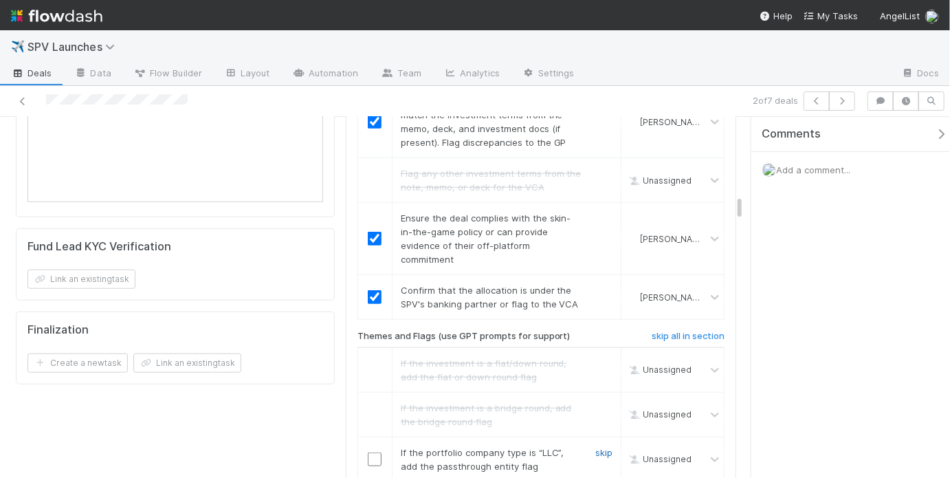
click at [598, 447] on link "skip" at bounding box center [604, 452] width 17 height 11
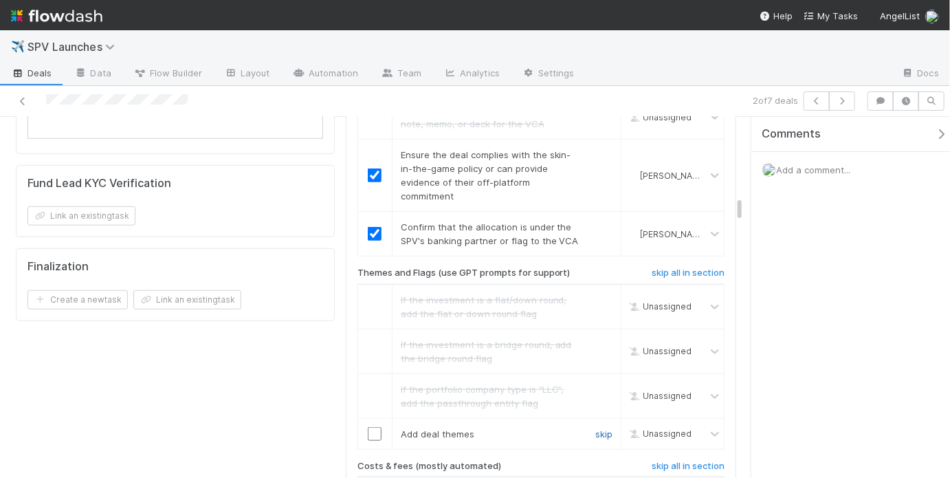
click at [600, 428] on link "skip" at bounding box center [604, 433] width 17 height 11
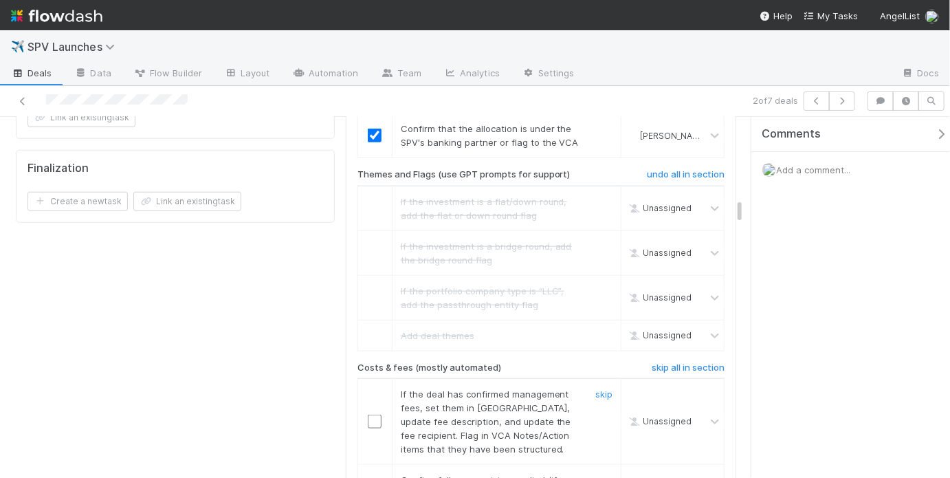
scroll to position [3063, 0]
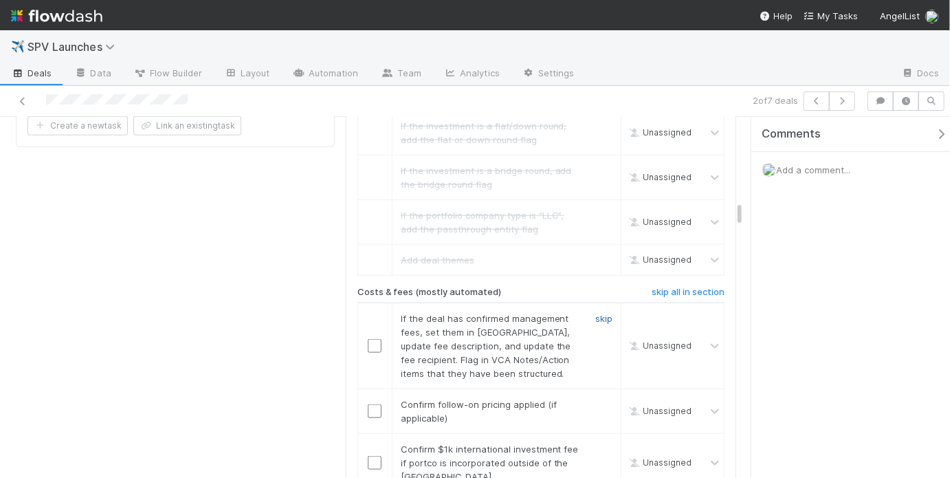
click at [601, 313] on link "skip" at bounding box center [604, 318] width 17 height 11
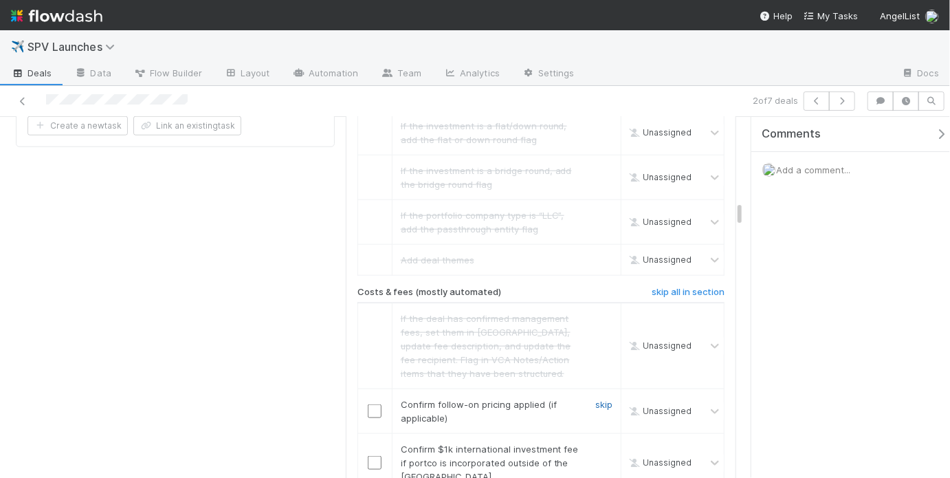
click at [600, 399] on link "skip" at bounding box center [604, 404] width 17 height 11
click at [604, 444] on link "skip" at bounding box center [604, 449] width 17 height 11
click at [596, 444] on link "skip" at bounding box center [604, 449] width 17 height 11
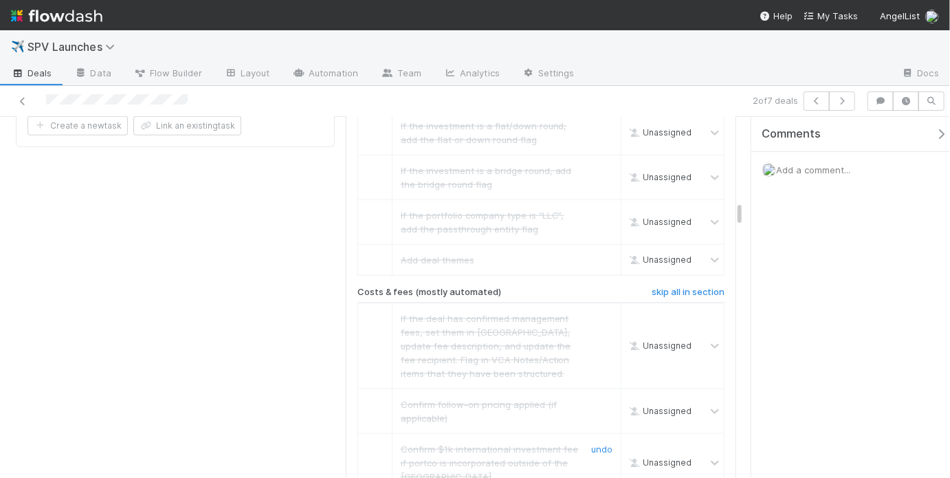
scroll to position [3158, 0]
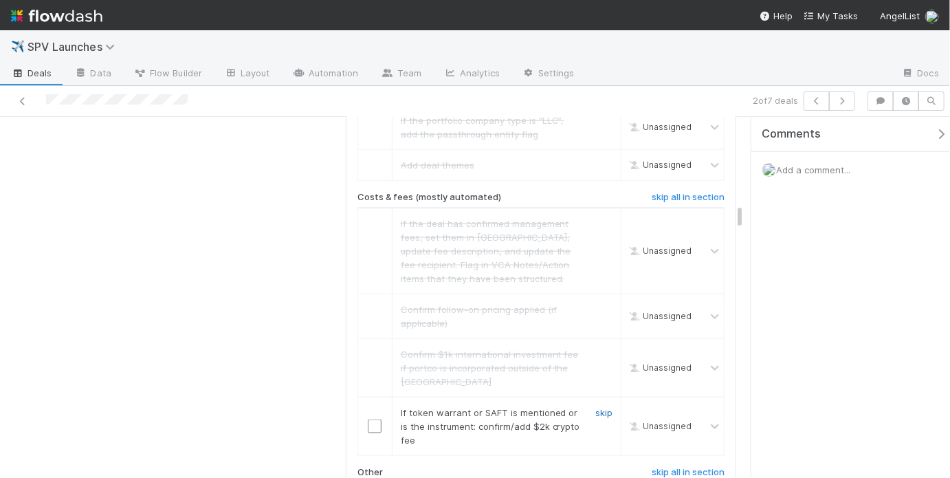
click at [600, 407] on link "skip" at bounding box center [604, 412] width 17 height 11
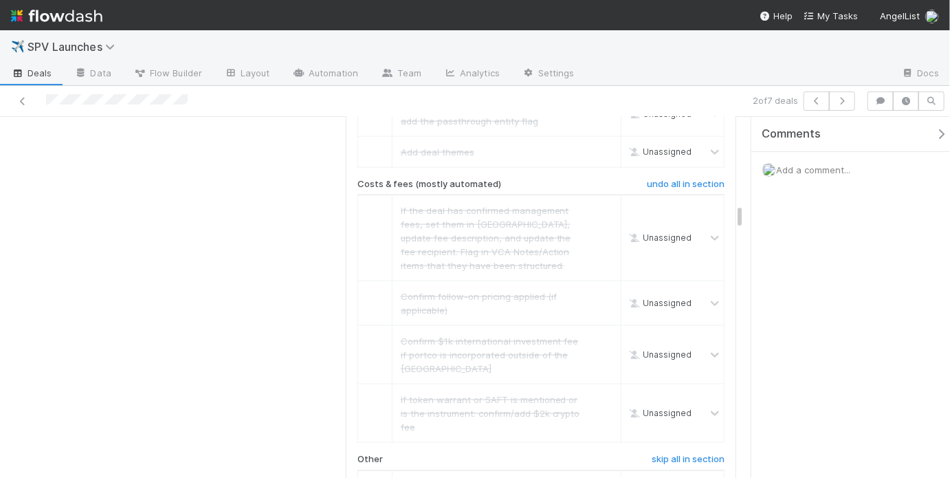
scroll to position [3357, 0]
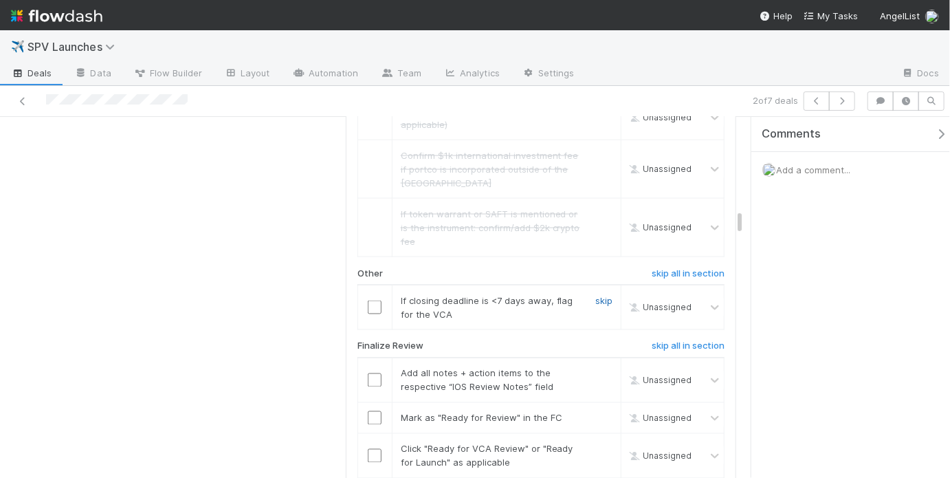
click at [596, 295] on link "skip" at bounding box center [604, 300] width 17 height 11
click at [369, 373] on input "checkbox" at bounding box center [375, 380] width 14 height 14
click at [371, 411] on input "checkbox" at bounding box center [375, 418] width 14 height 14
click at [374, 449] on input "checkbox" at bounding box center [375, 456] width 14 height 14
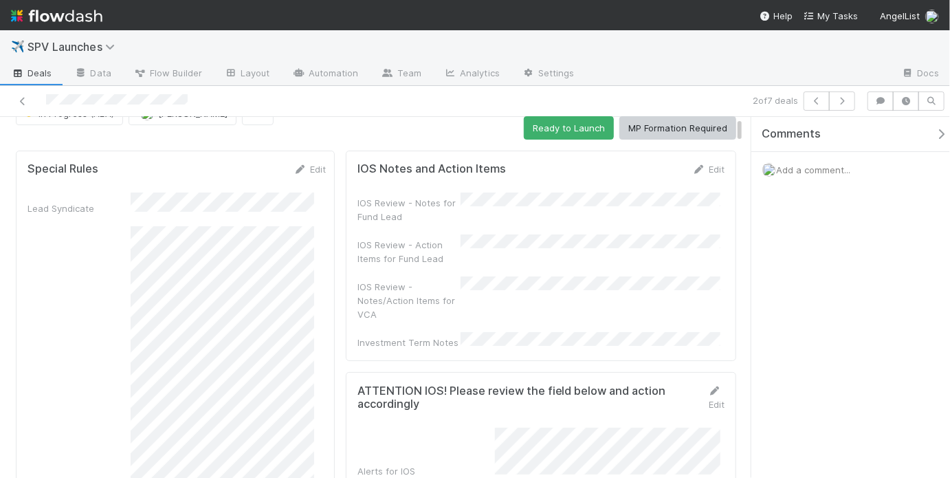
scroll to position [0, 0]
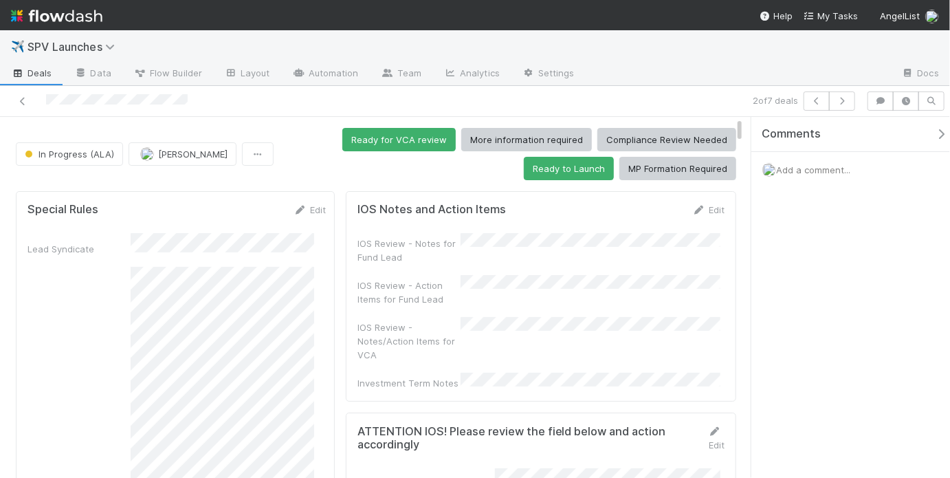
click at [497, 263] on div "IOS Review - Notes for Fund Lead IOS Review - Action Items for Fund Lead IOS Re…" at bounding box center [541, 311] width 367 height 157
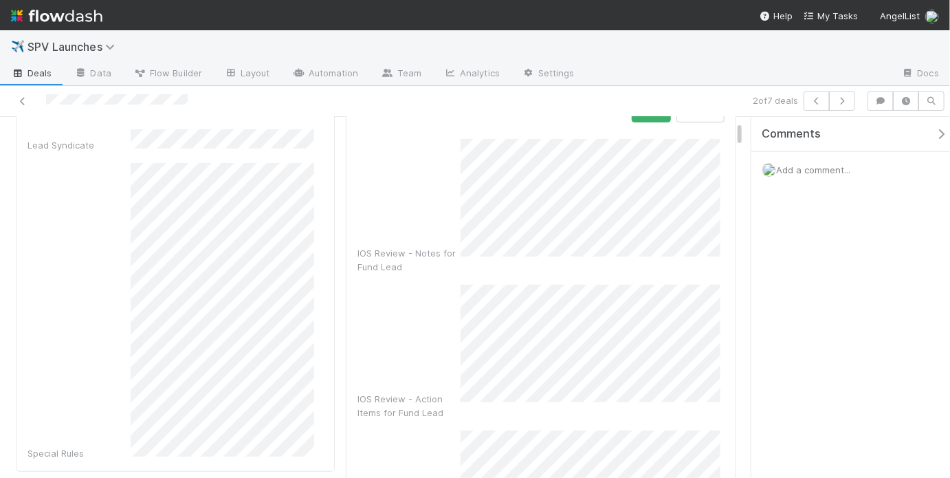
scroll to position [143, 0]
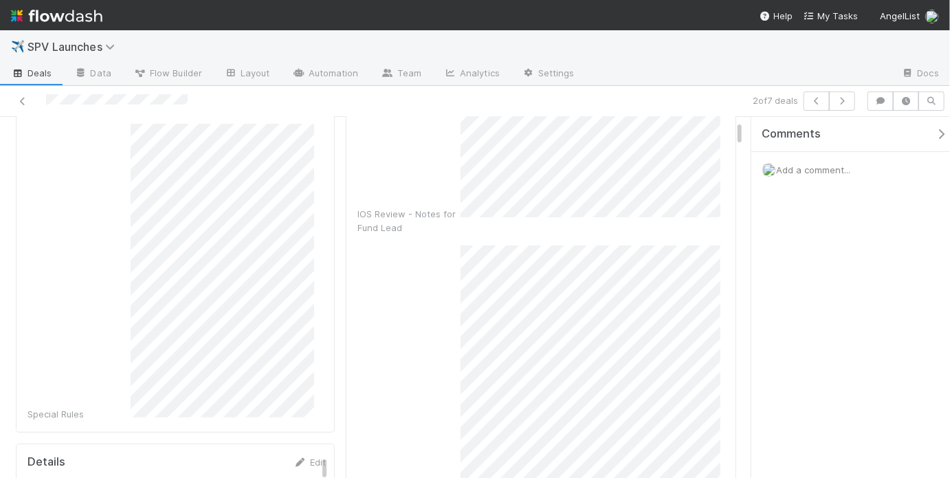
click at [451, 436] on div "IOS Review - Action Items for Fund Lead" at bounding box center [541, 381] width 367 height 272
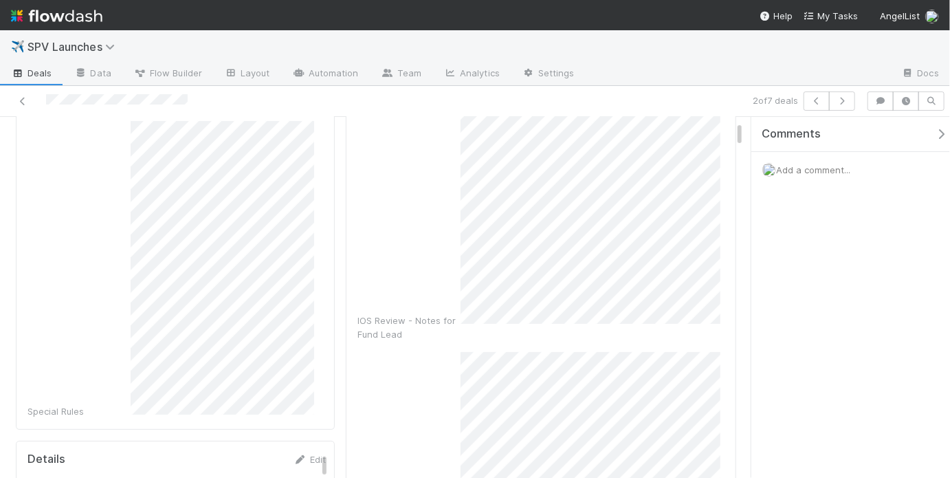
click at [455, 260] on div "IOS Review - Notes for Fund Lead" at bounding box center [541, 219] width 367 height 244
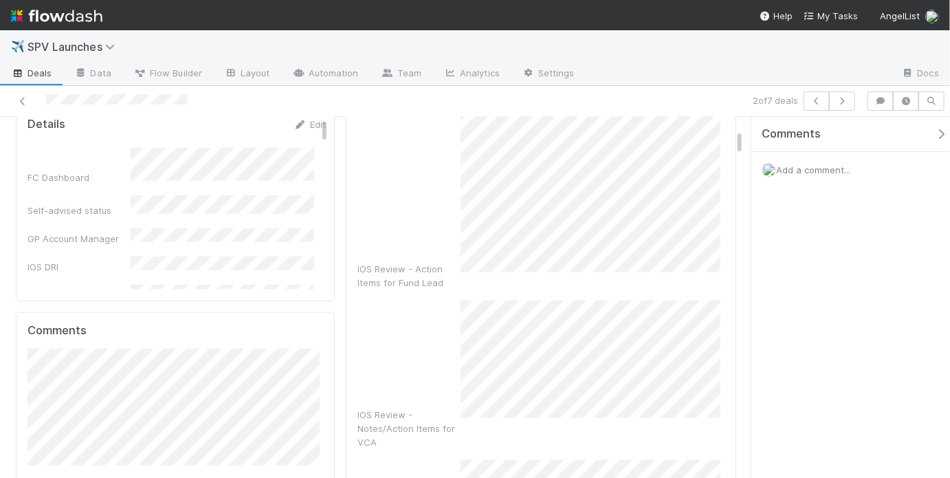
scroll to position [483, 0]
click at [456, 313] on div "IOS Review - Notes/Action Items for VCA" at bounding box center [541, 372] width 367 height 149
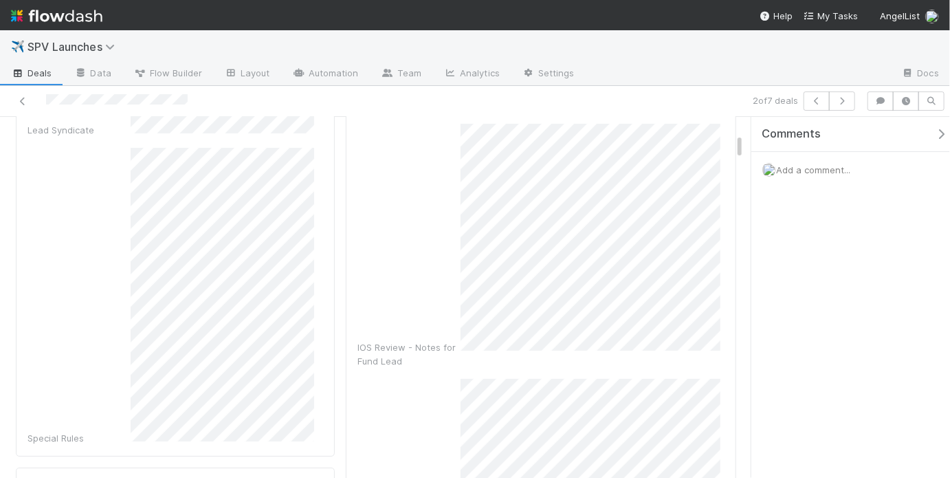
scroll to position [0, 0]
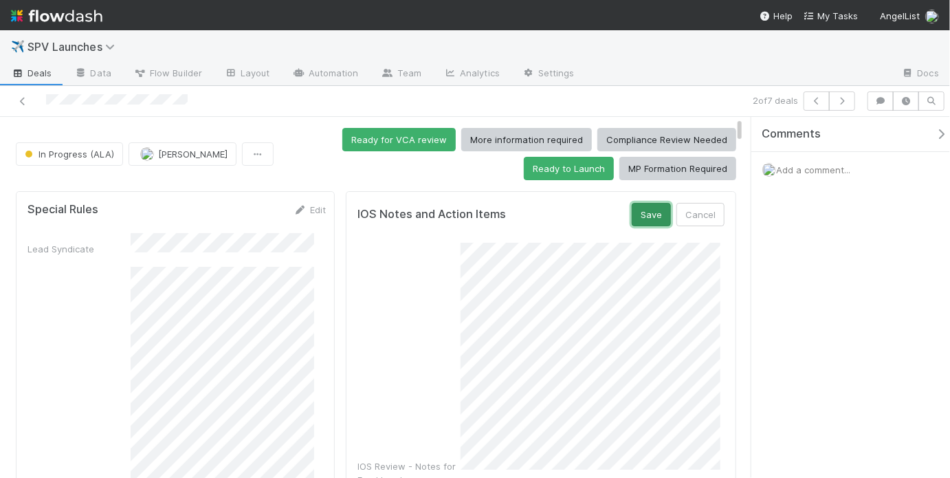
click at [638, 217] on button "Save" at bounding box center [651, 214] width 39 height 23
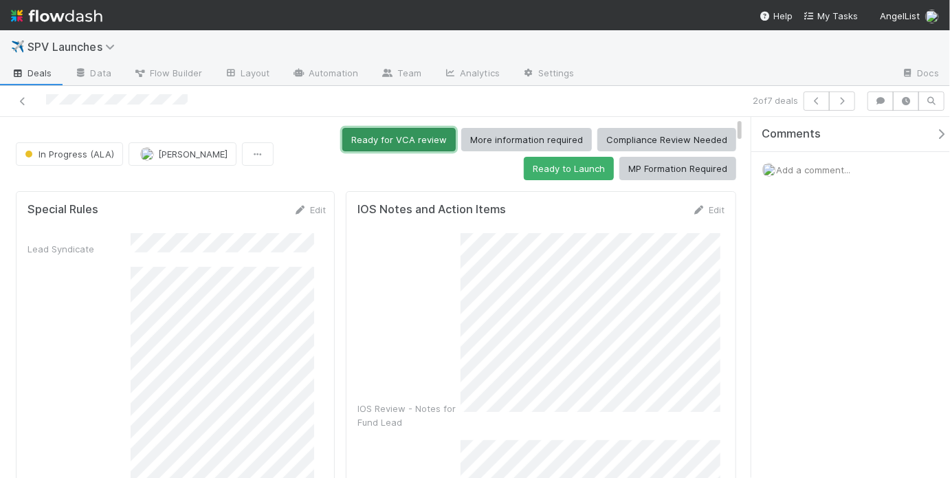
click at [395, 144] on button "Ready for VCA review" at bounding box center [398, 139] width 113 height 23
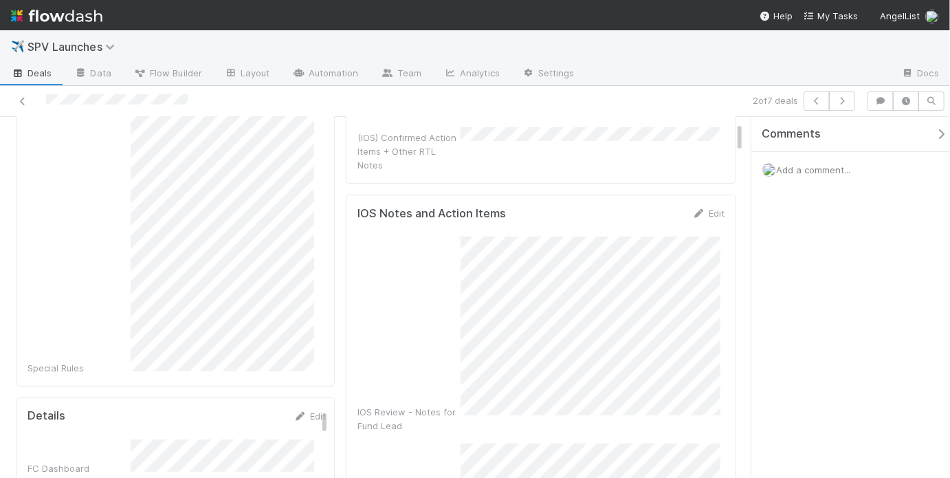
scroll to position [162, 0]
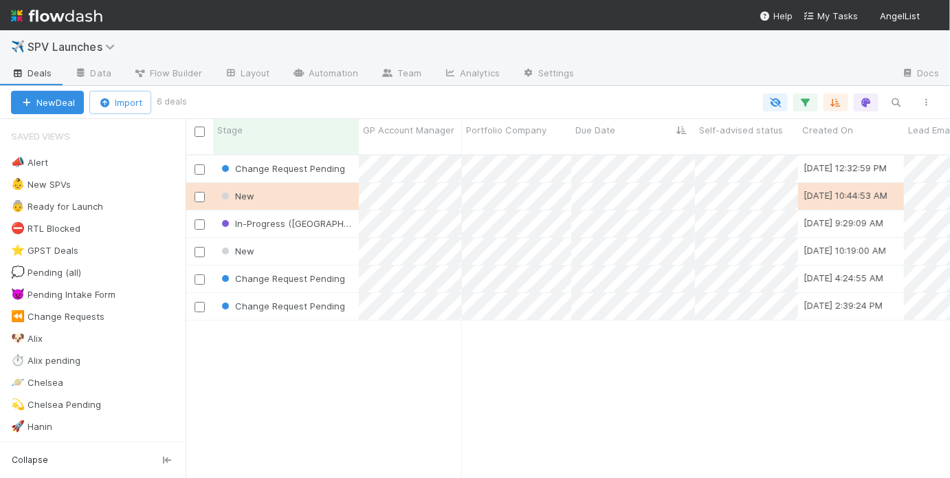
scroll to position [326, 756]
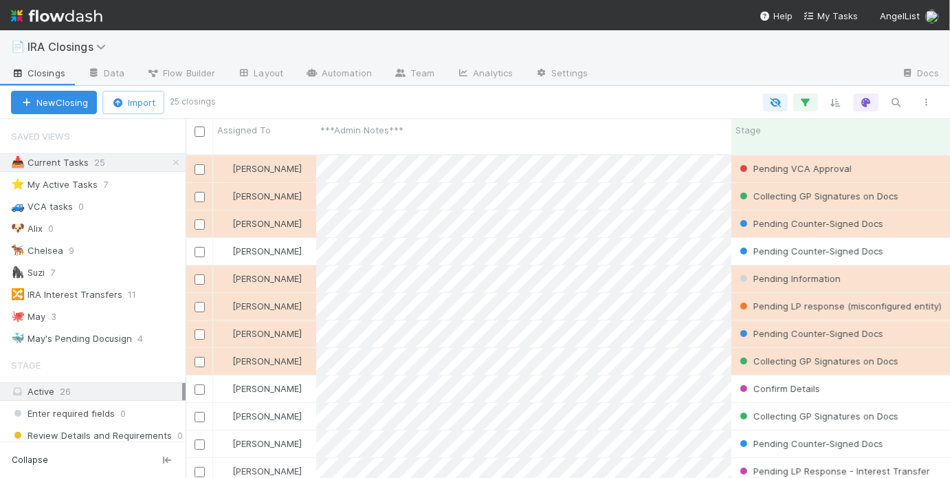
scroll to position [326, 756]
click at [105, 311] on div "🐙 May 3" at bounding box center [98, 316] width 175 height 17
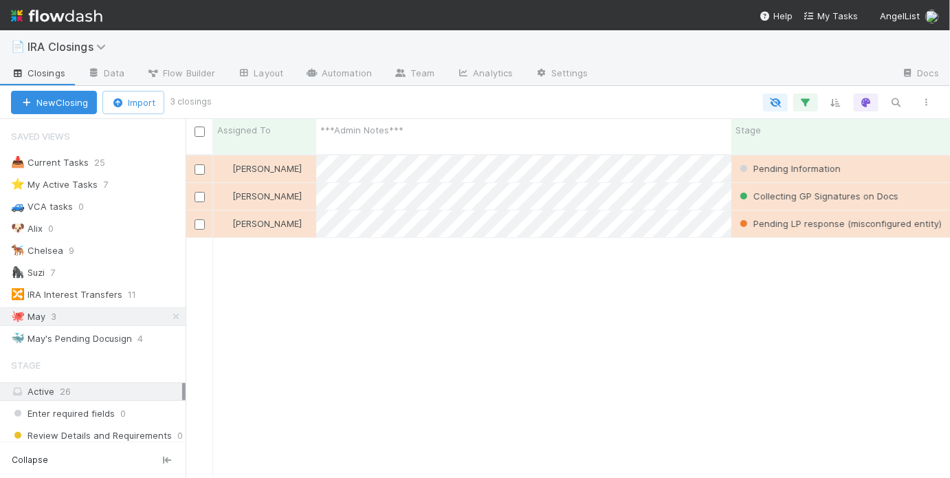
scroll to position [326, 756]
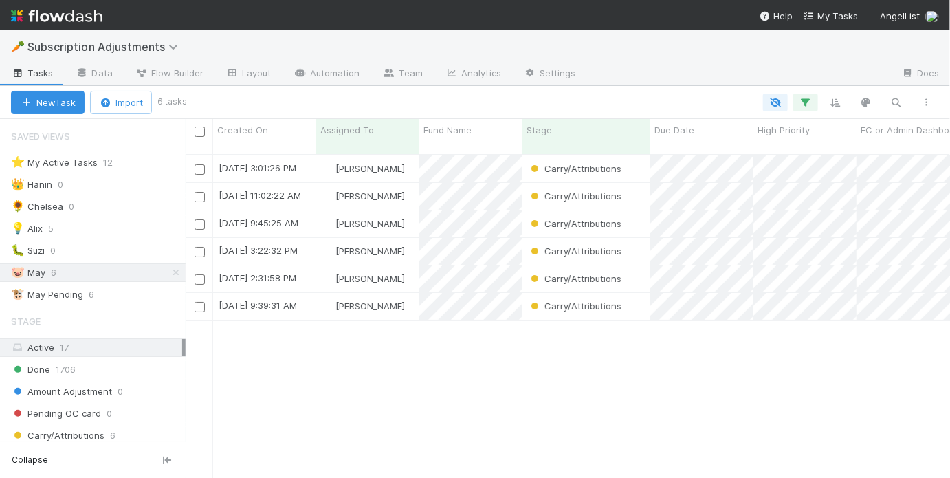
scroll to position [326, 756]
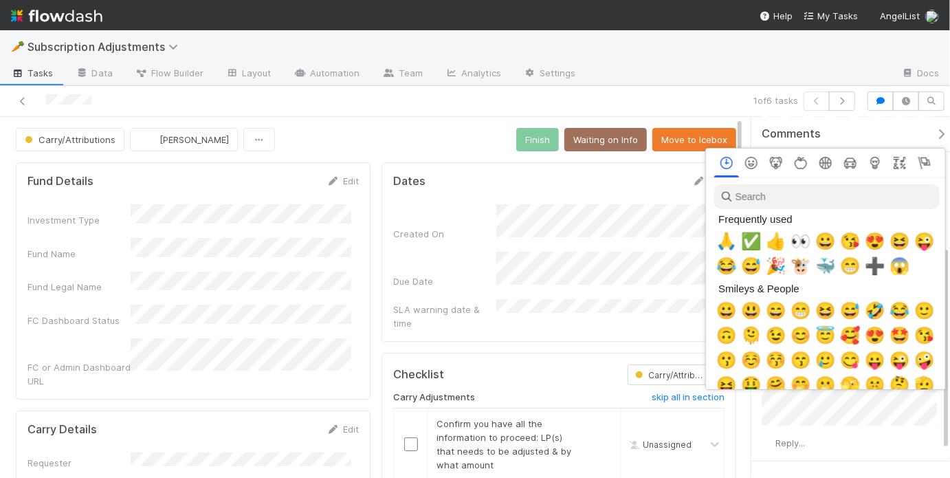
scroll to position [0, 2]
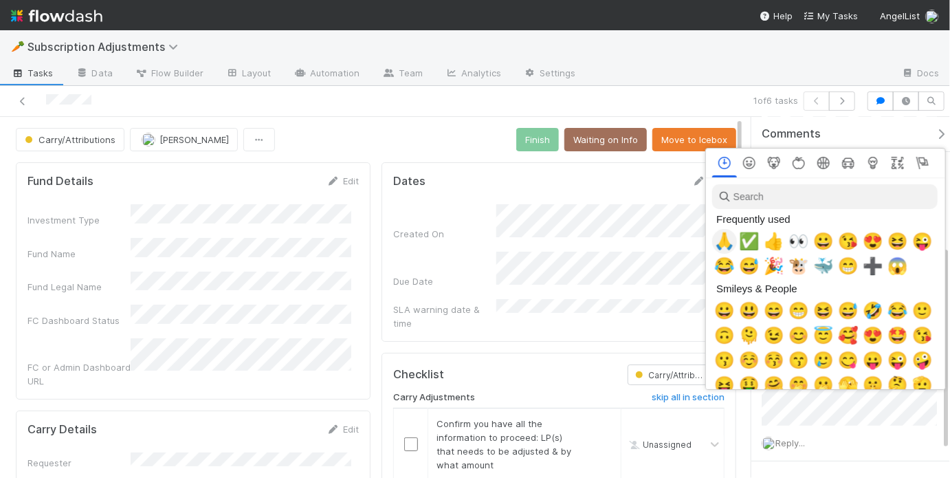
click at [713, 242] on div "🙏" at bounding box center [724, 241] width 25 height 25
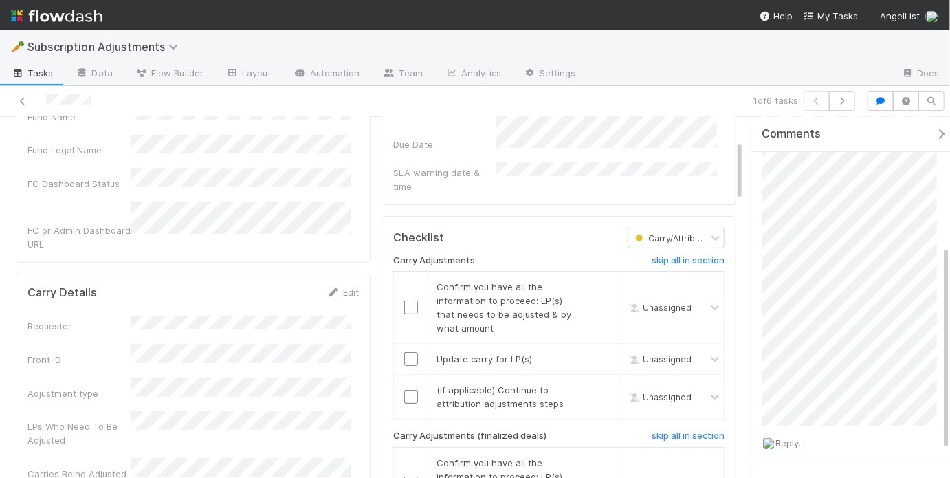
scroll to position [135, 0]
